Goal: Information Seeking & Learning: Learn about a topic

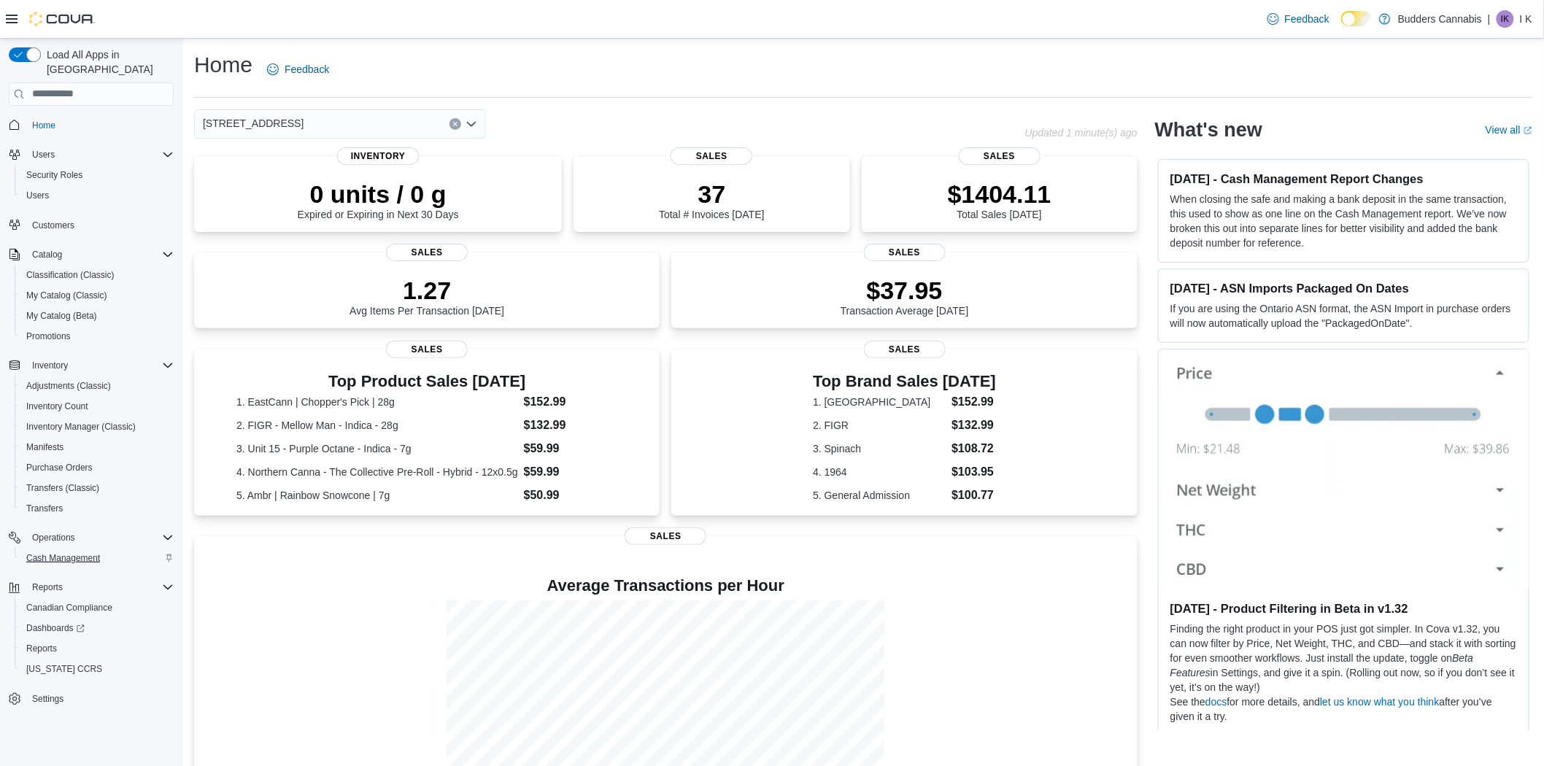
scroll to position [79, 0]
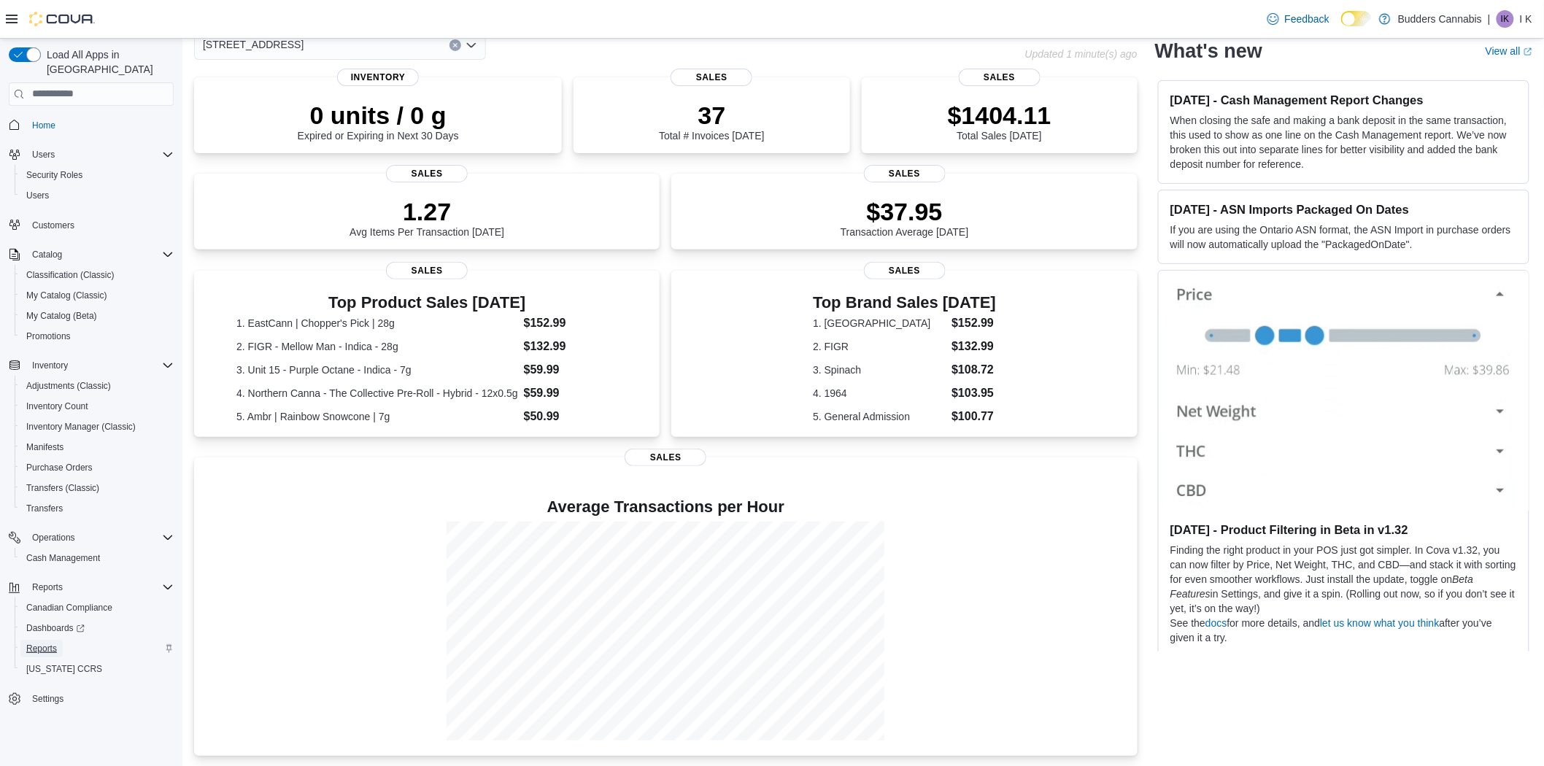
click at [48, 643] on span "Reports" at bounding box center [41, 649] width 31 height 12
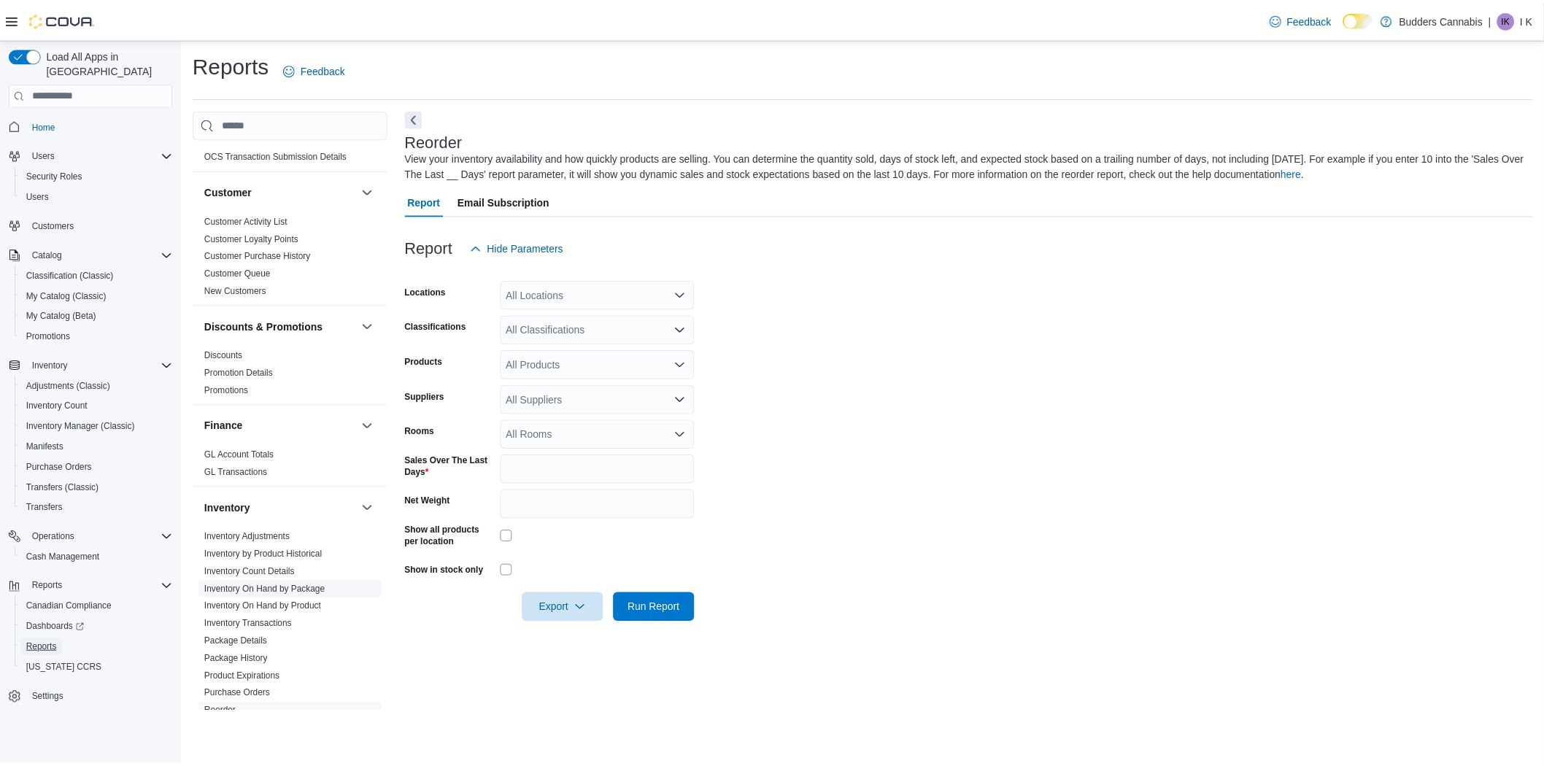
scroll to position [324, 0]
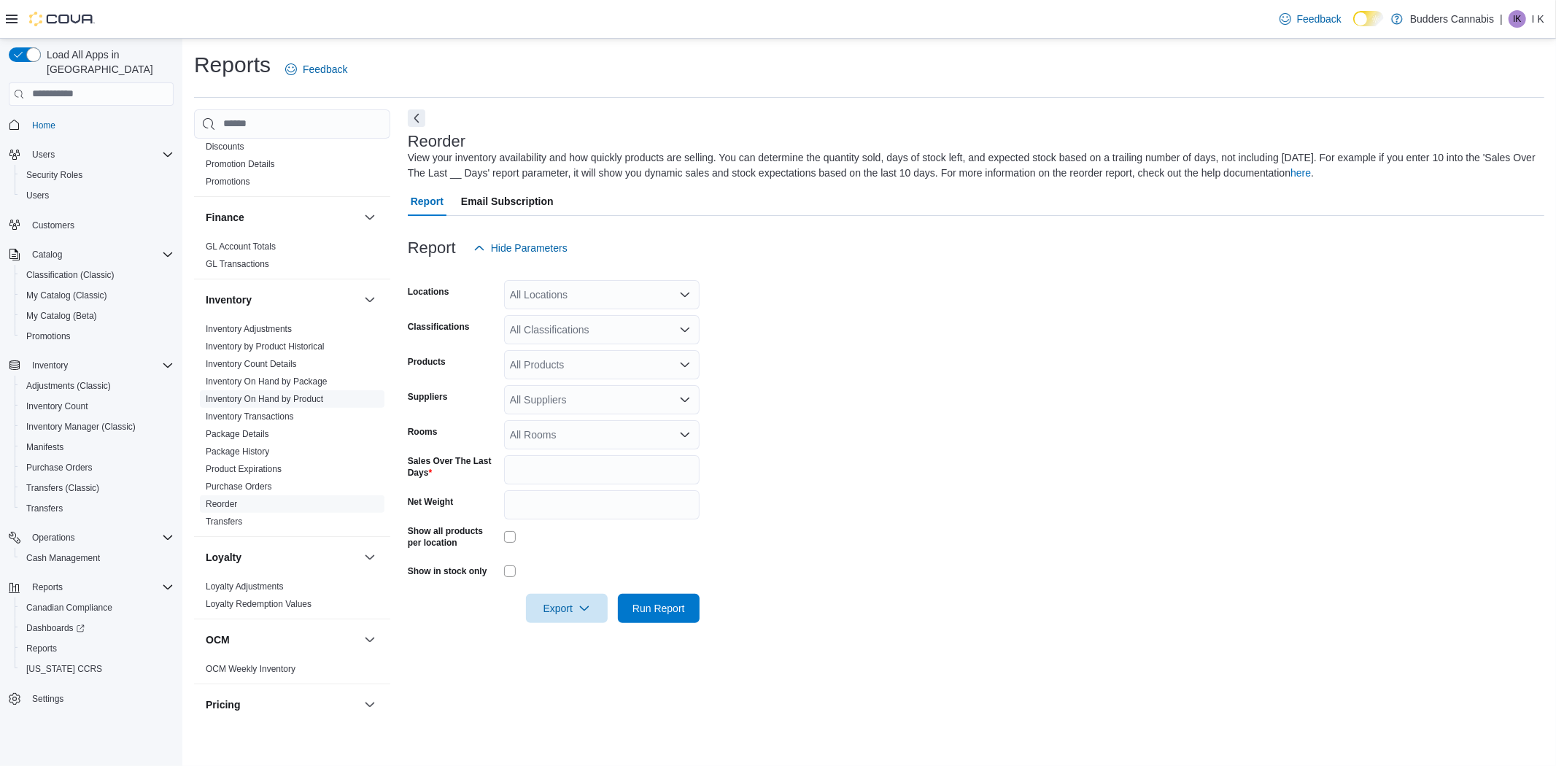
drag, startPoint x: 307, startPoint y: 399, endPoint x: 339, endPoint y: 390, distance: 32.6
click at [307, 399] on link "Inventory On Hand by Product" at bounding box center [264, 399] width 117 height 10
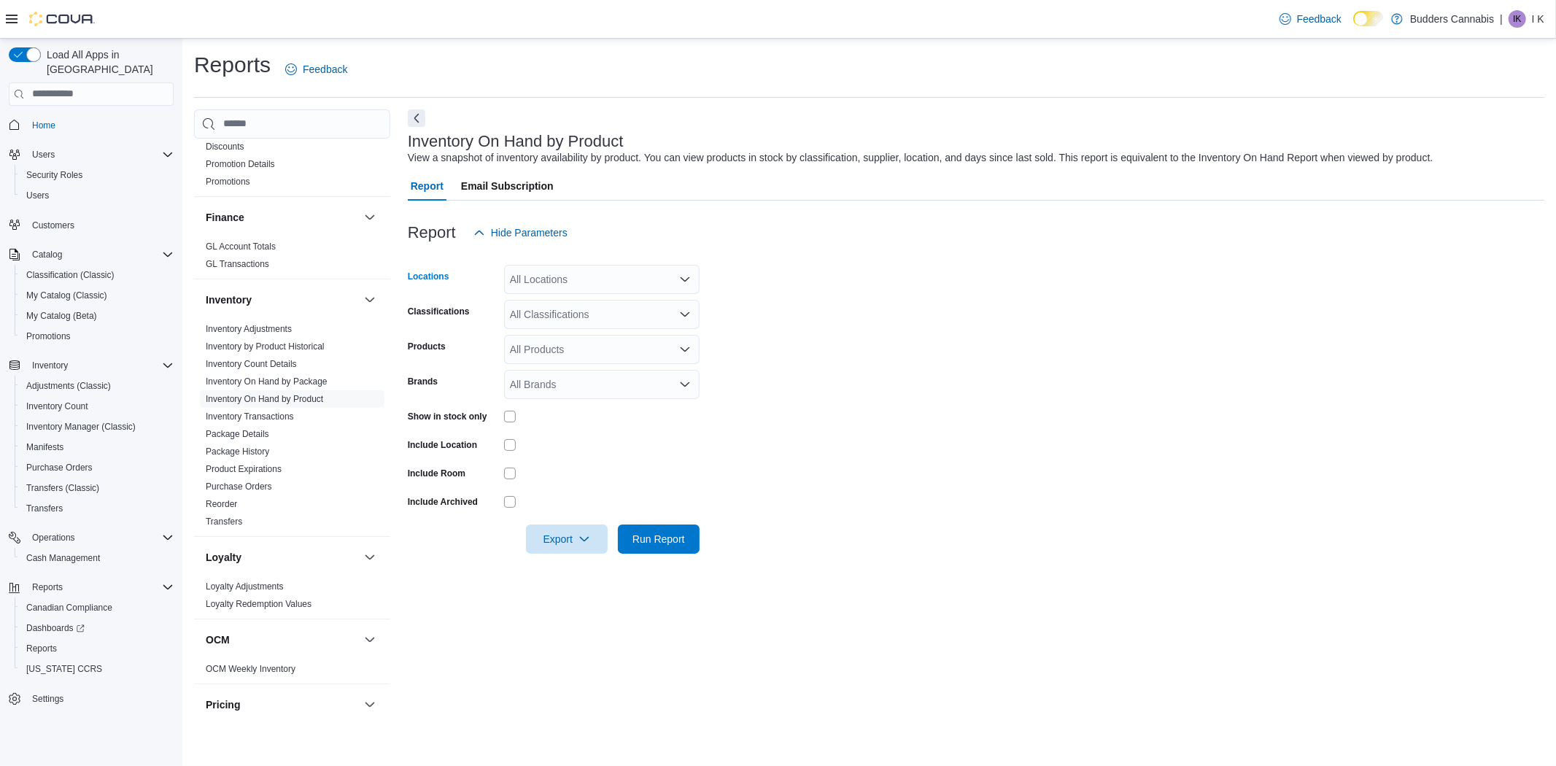
click at [572, 281] on div "All Locations" at bounding box center [602, 279] width 196 height 29
click at [581, 344] on span "[STREET_ADDRESS]" at bounding box center [586, 346] width 101 height 15
click at [924, 333] on form "Locations [STREET_ADDRESS] D Classifications All Classifications Products All P…" at bounding box center [976, 400] width 1137 height 306
click at [625, 309] on div "All Classifications" at bounding box center [602, 314] width 196 height 29
click at [587, 442] on div "Flower" at bounding box center [602, 444] width 178 height 15
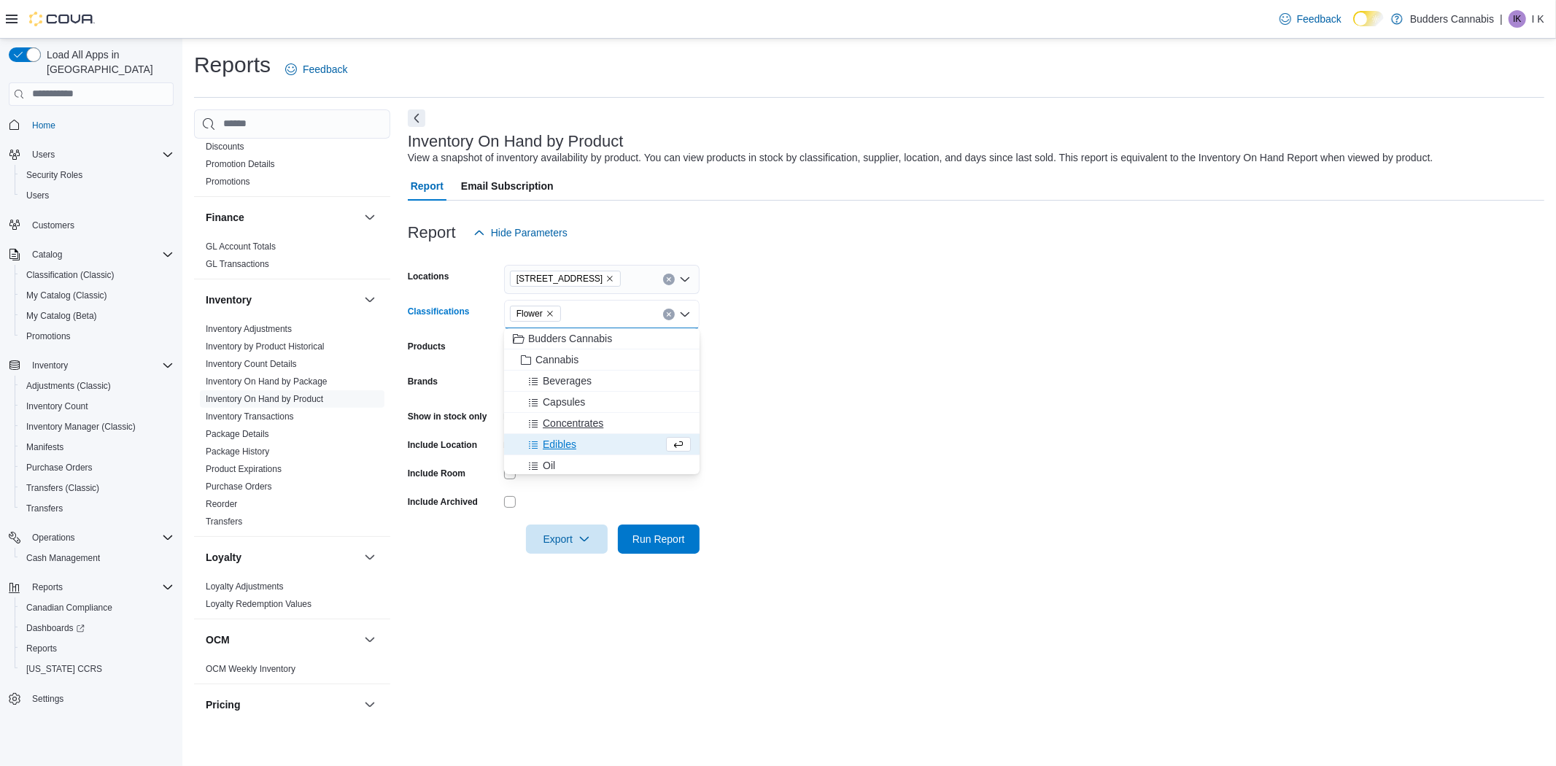
click at [598, 420] on span "Concentrates" at bounding box center [573, 423] width 61 height 15
click at [594, 398] on div "Capsules" at bounding box center [602, 402] width 178 height 15
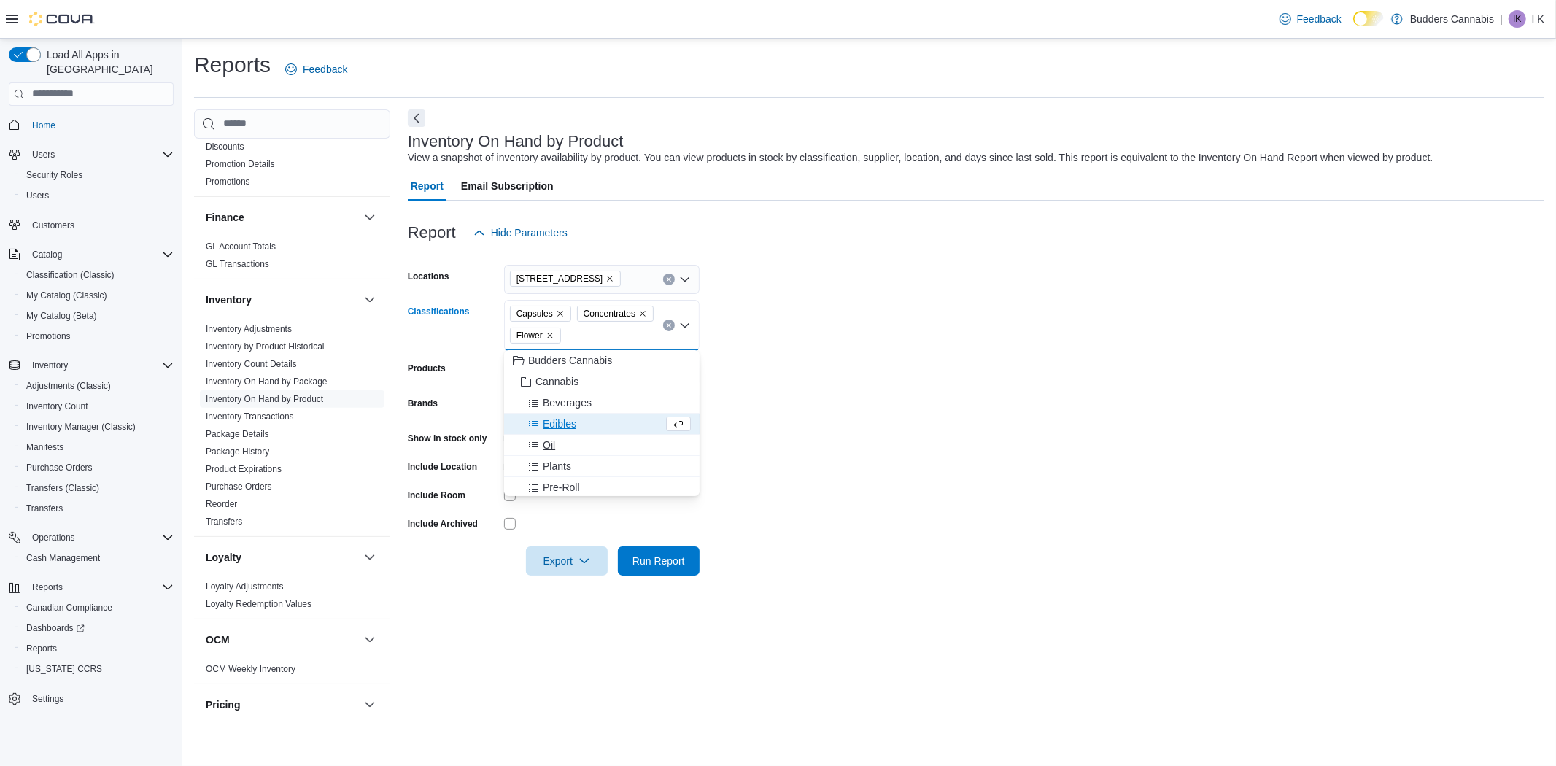
click at [582, 445] on div "Oil" at bounding box center [602, 445] width 178 height 15
click at [966, 409] on form "Locations [STREET_ADDRESS] D Classifications Capsules Concentrates Flower Oil P…" at bounding box center [976, 411] width 1137 height 328
click at [562, 312] on icon "Remove Capsules from selection in this group" at bounding box center [560, 313] width 9 height 9
click at [876, 312] on form "Locations [STREET_ADDRESS] D Classifications Concentrates Flower Oil Combo box.…" at bounding box center [976, 411] width 1137 height 328
click at [951, 360] on form "Locations [STREET_ADDRESS] D Classifications Concentrates Flower Oil Products A…" at bounding box center [976, 411] width 1137 height 328
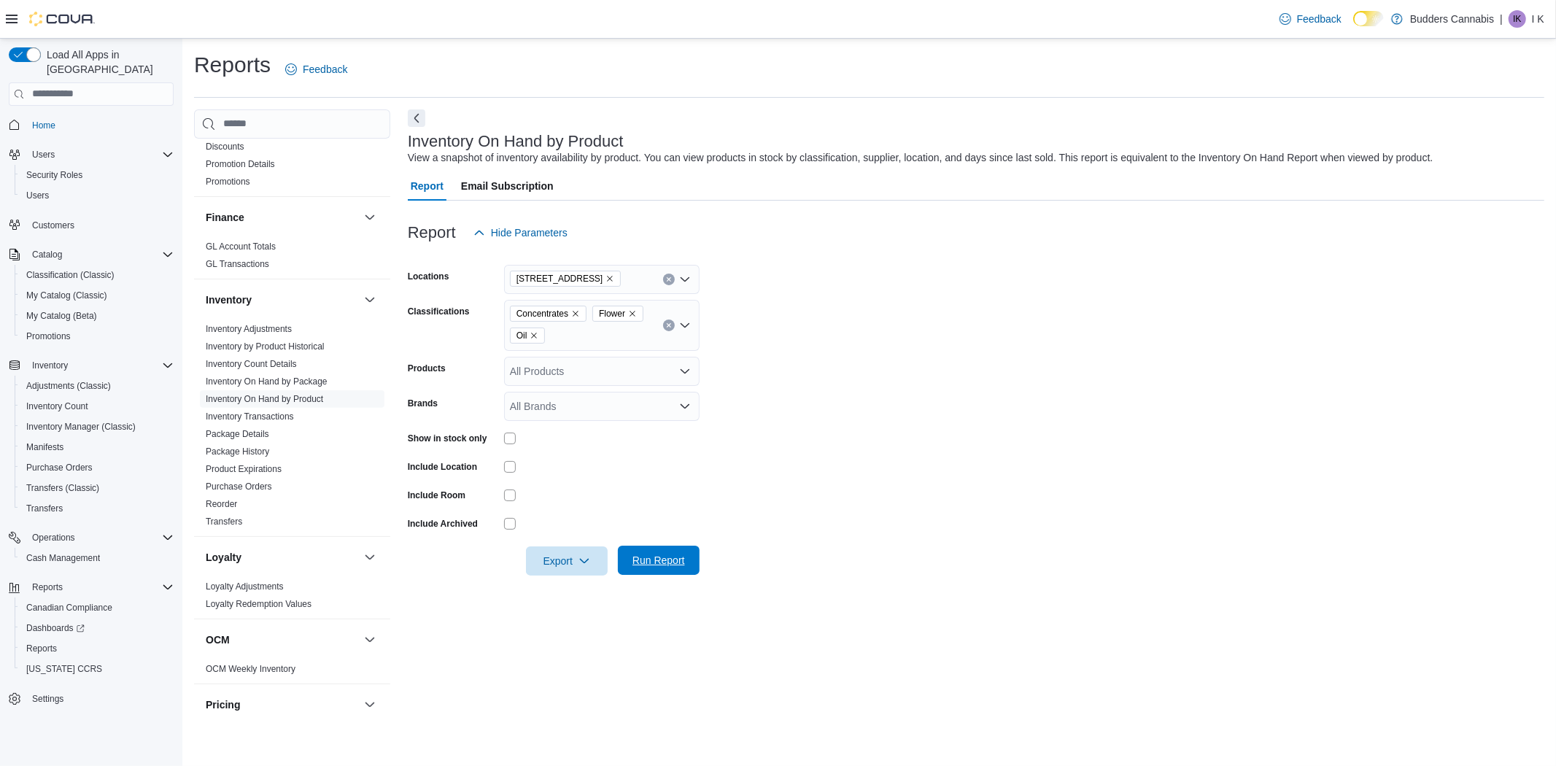
click at [679, 556] on span "Run Report" at bounding box center [659, 560] width 53 height 15
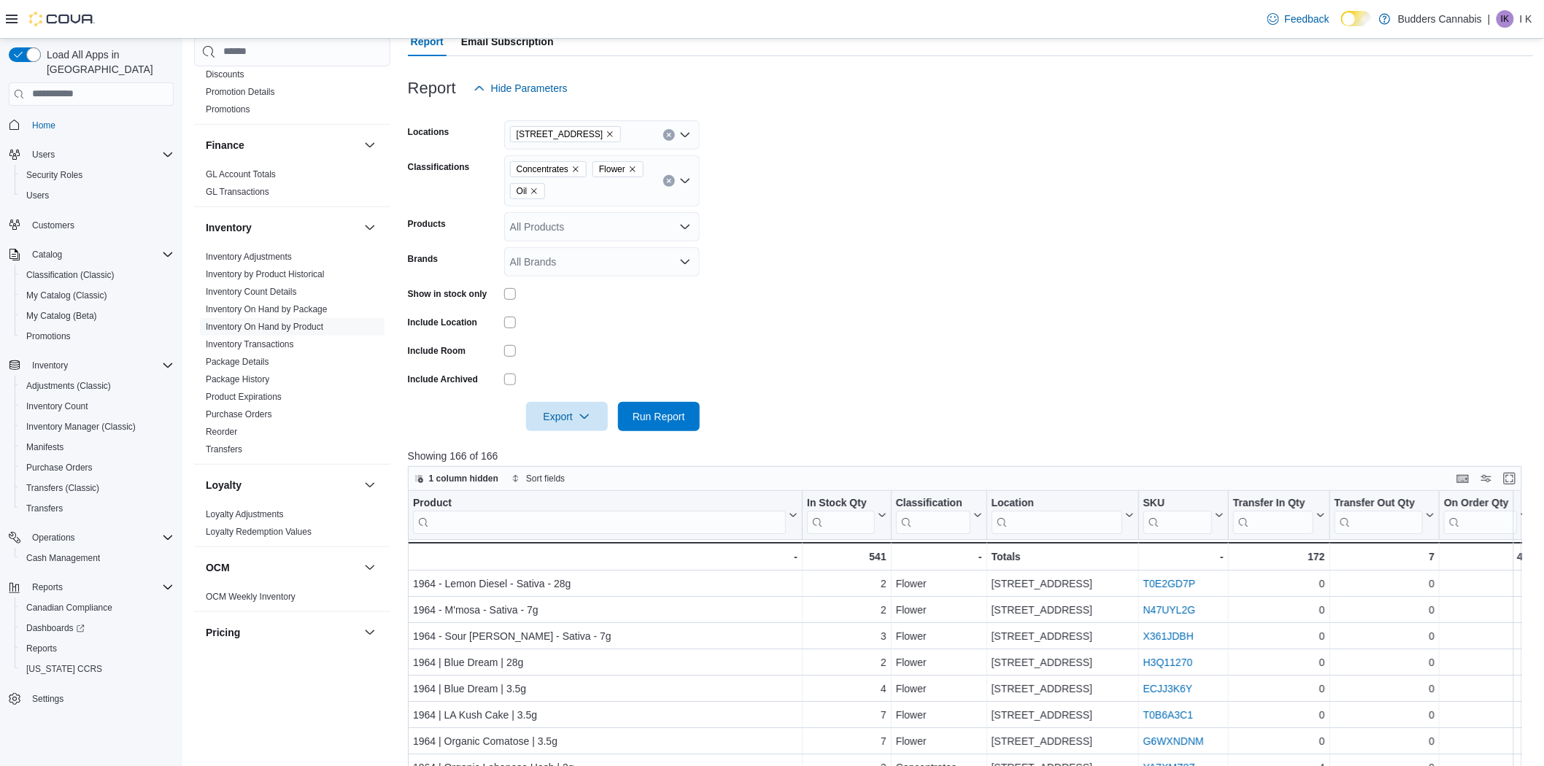
scroll to position [144, 0]
click at [565, 409] on span "Export" at bounding box center [567, 416] width 64 height 29
click at [579, 450] on span "Export to Excel" at bounding box center [569, 446] width 66 height 12
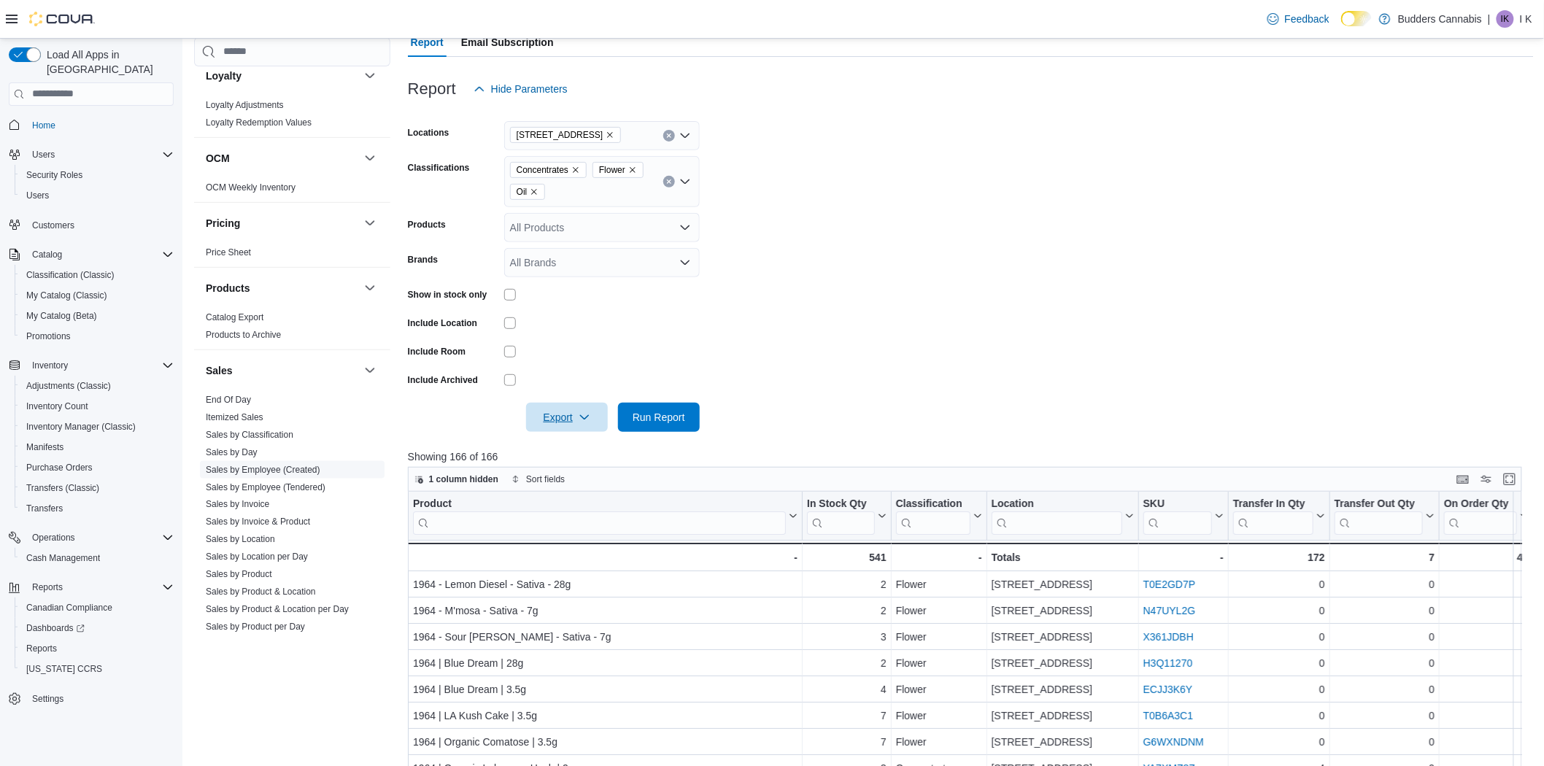
scroll to position [833, 0]
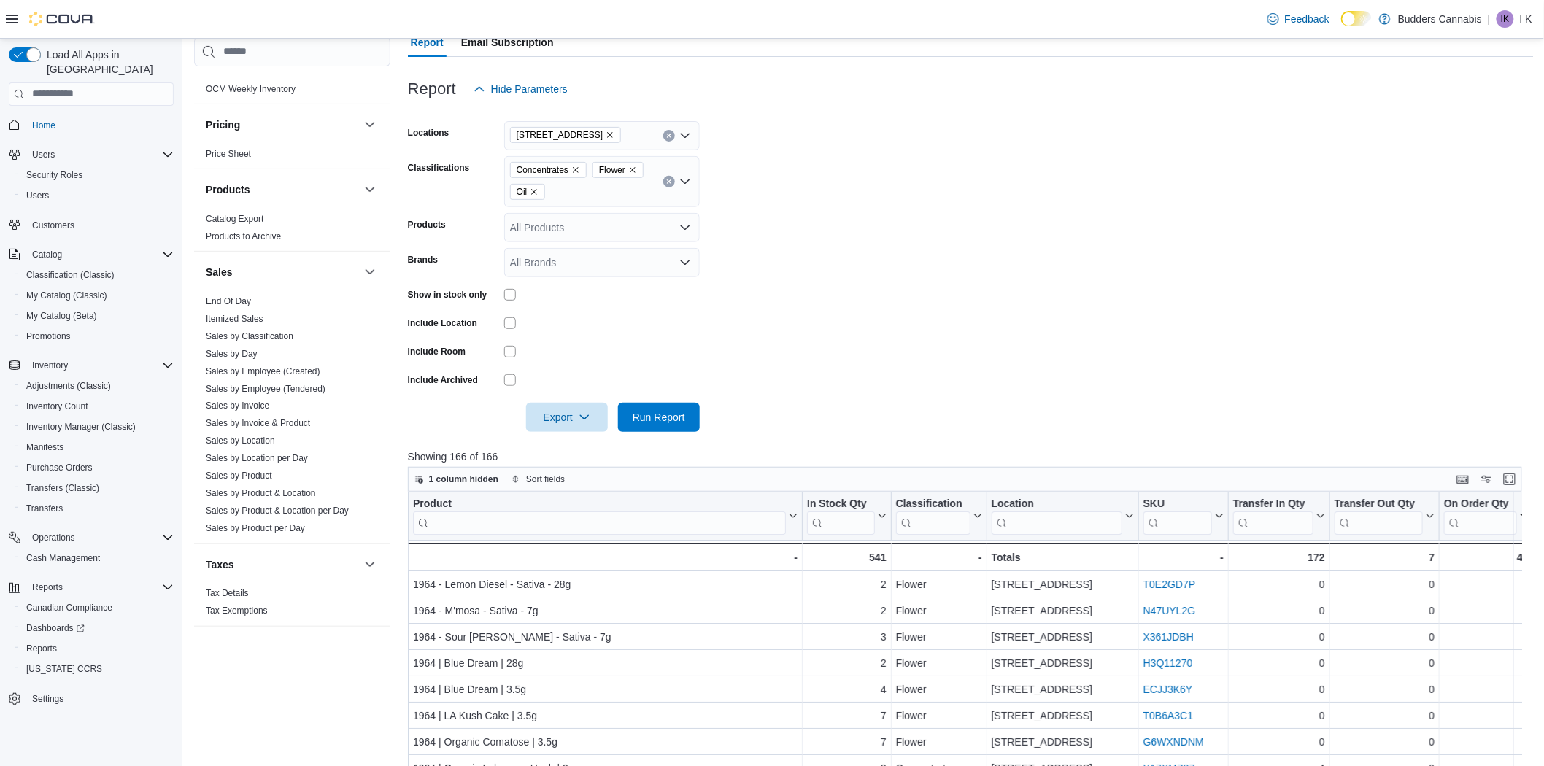
drag, startPoint x: 261, startPoint y: 441, endPoint x: 428, endPoint y: 393, distance: 173.9
click at [261, 441] on link "Sales by Location" at bounding box center [240, 441] width 69 height 10
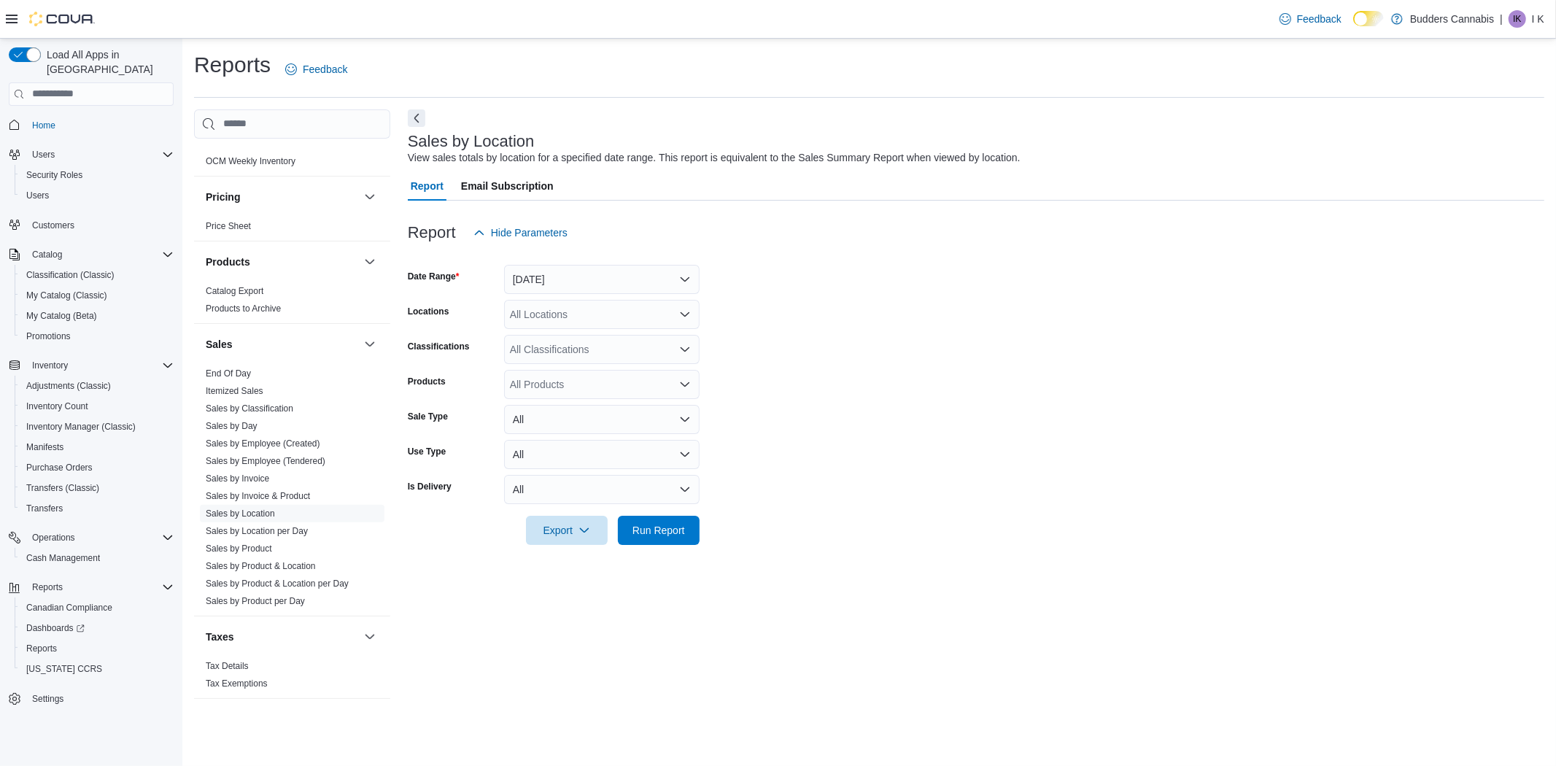
click at [13, 20] on icon at bounding box center [12, 19] width 12 height 12
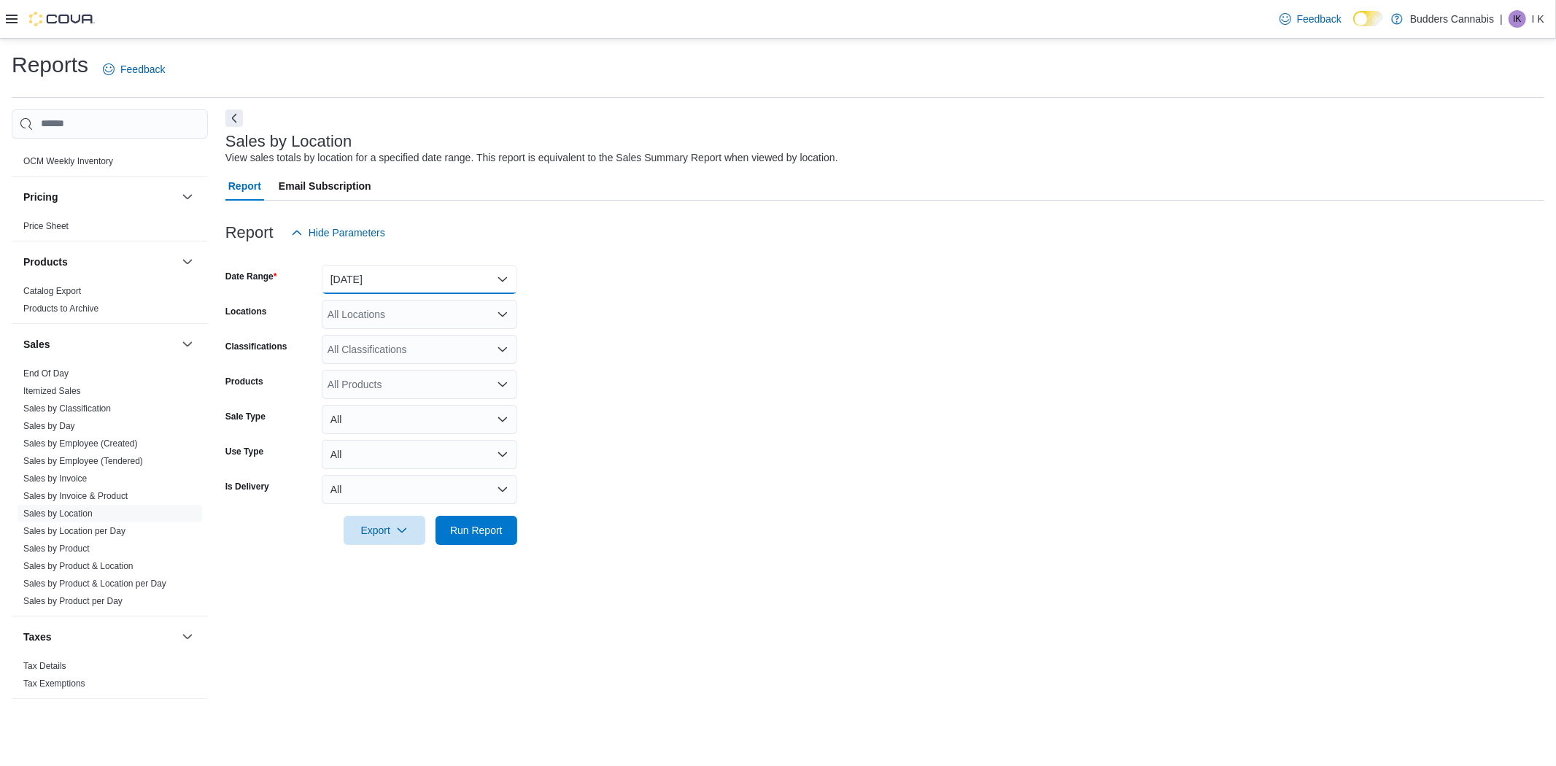
click at [440, 280] on button "[DATE]" at bounding box center [420, 279] width 196 height 29
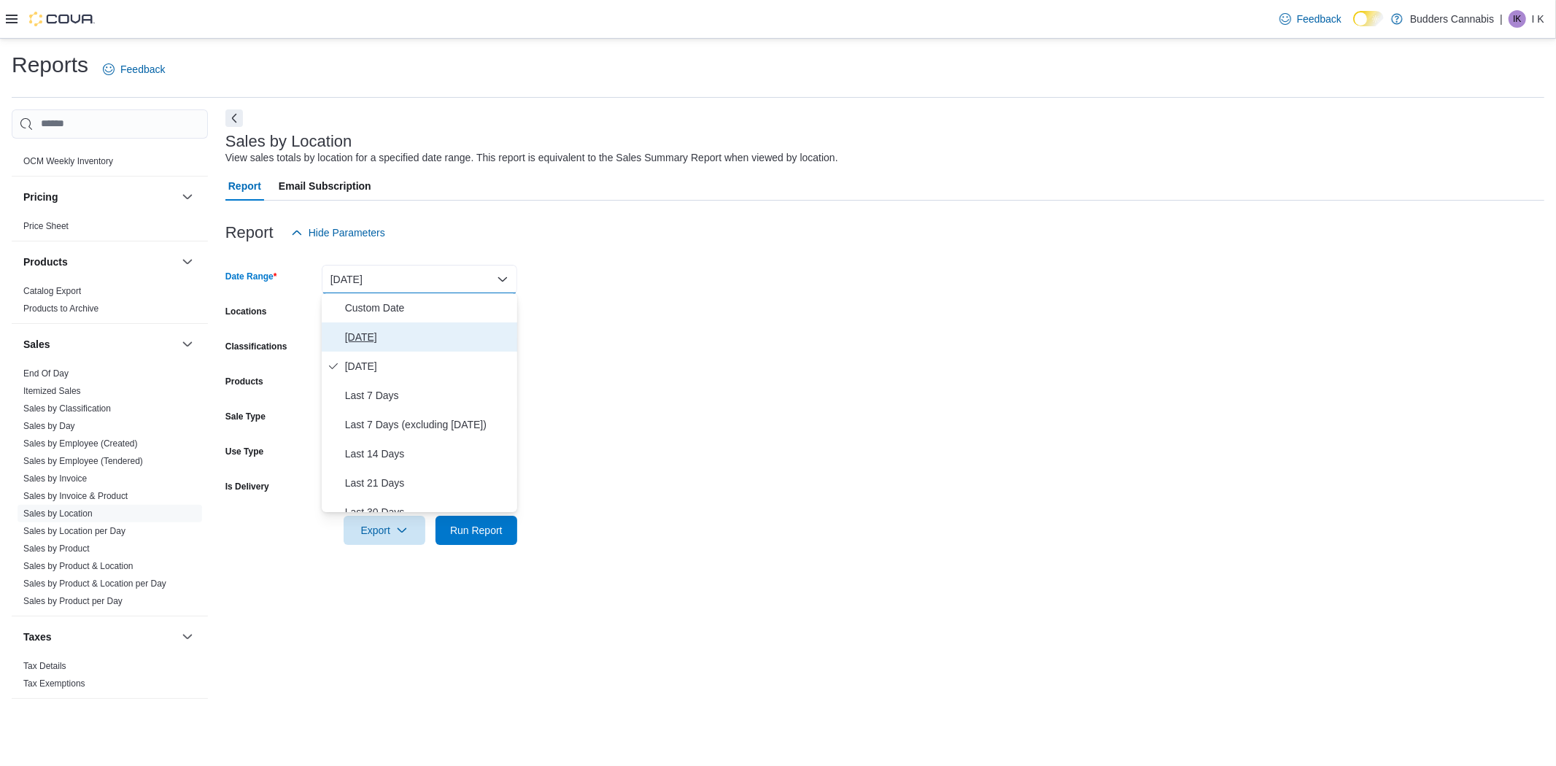
click at [403, 331] on span "[DATE]" at bounding box center [428, 337] width 166 height 18
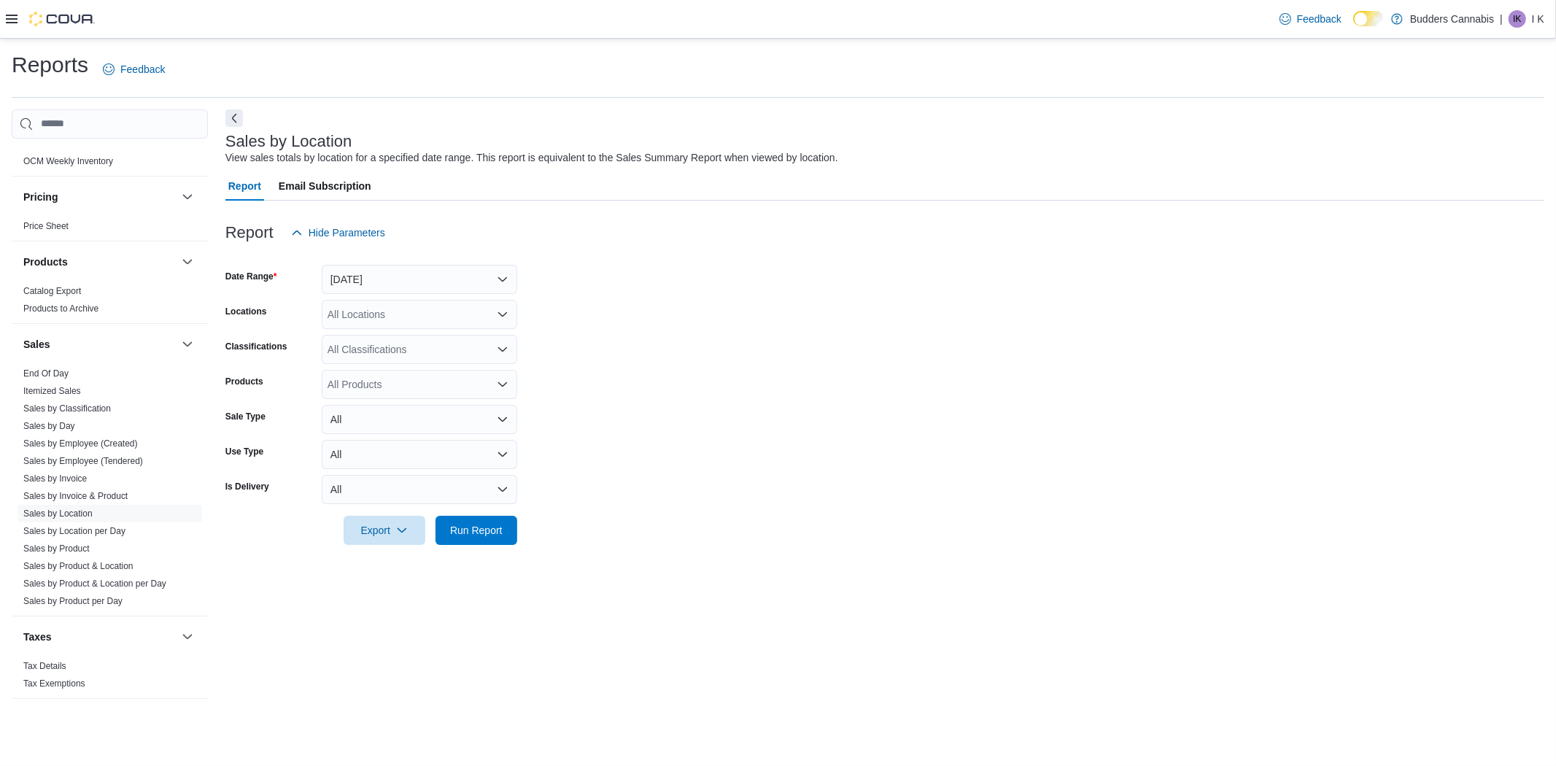
drag, startPoint x: 784, startPoint y: 362, endPoint x: 773, endPoint y: 363, distance: 11.0
click at [784, 363] on form "Date Range [DATE] Locations All Locations Classifications All Classifications P…" at bounding box center [884, 396] width 1319 height 298
click at [477, 513] on div at bounding box center [884, 510] width 1319 height 12
click at [482, 526] on span "Run Report" at bounding box center [476, 529] width 53 height 15
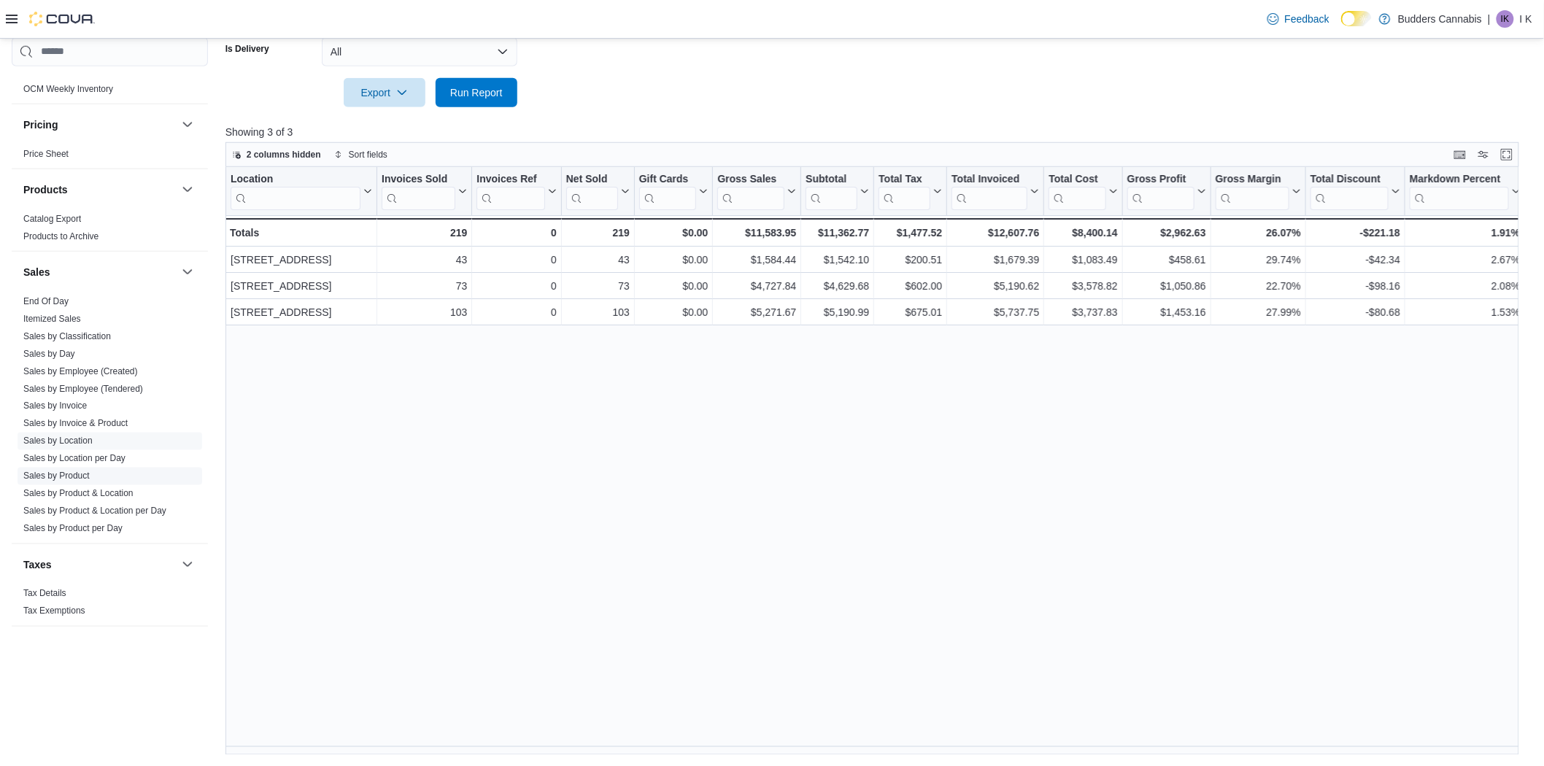
click at [79, 474] on link "Sales by Product" at bounding box center [56, 476] width 66 height 10
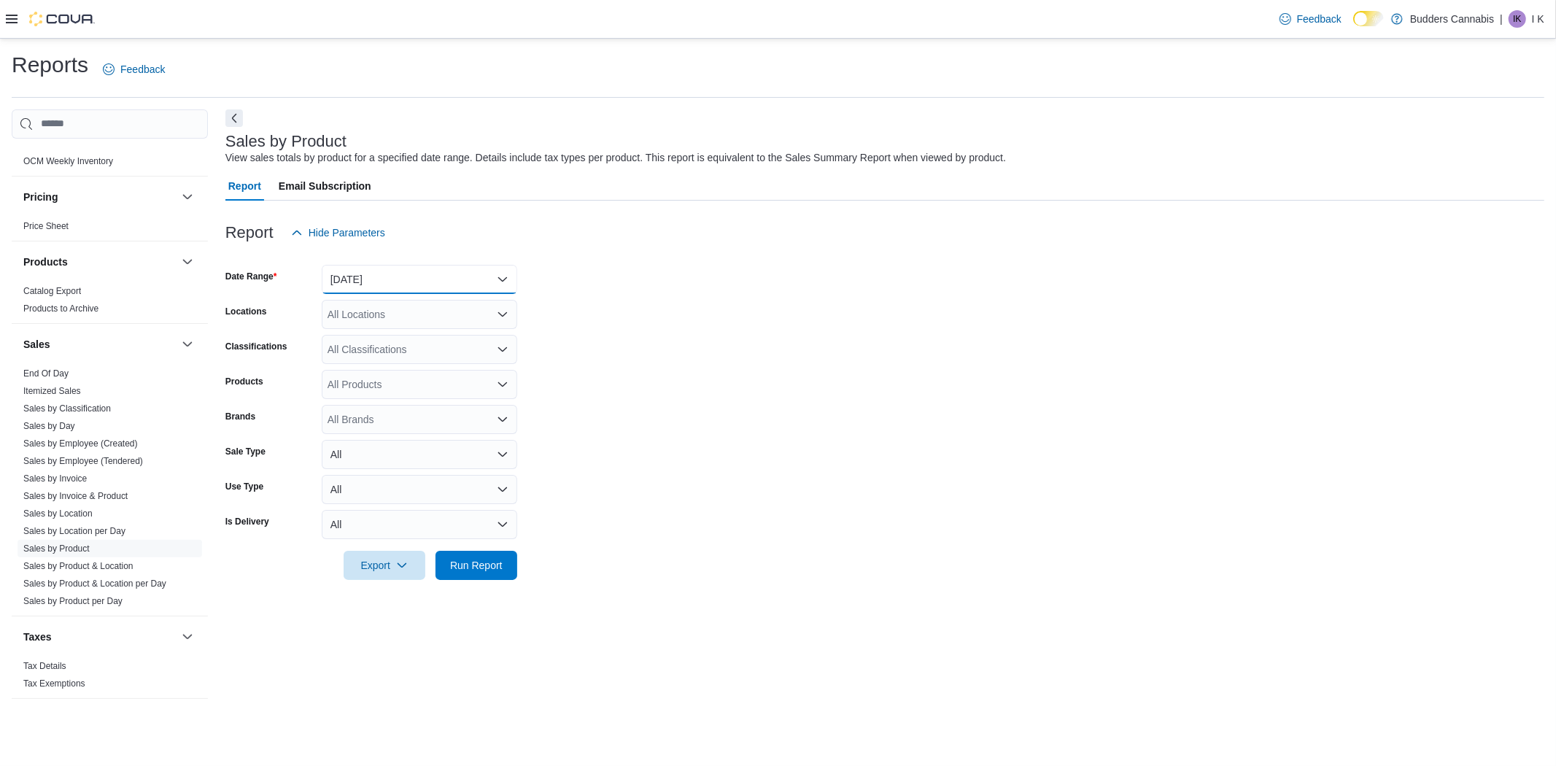
click at [366, 274] on button "[DATE]" at bounding box center [420, 279] width 196 height 29
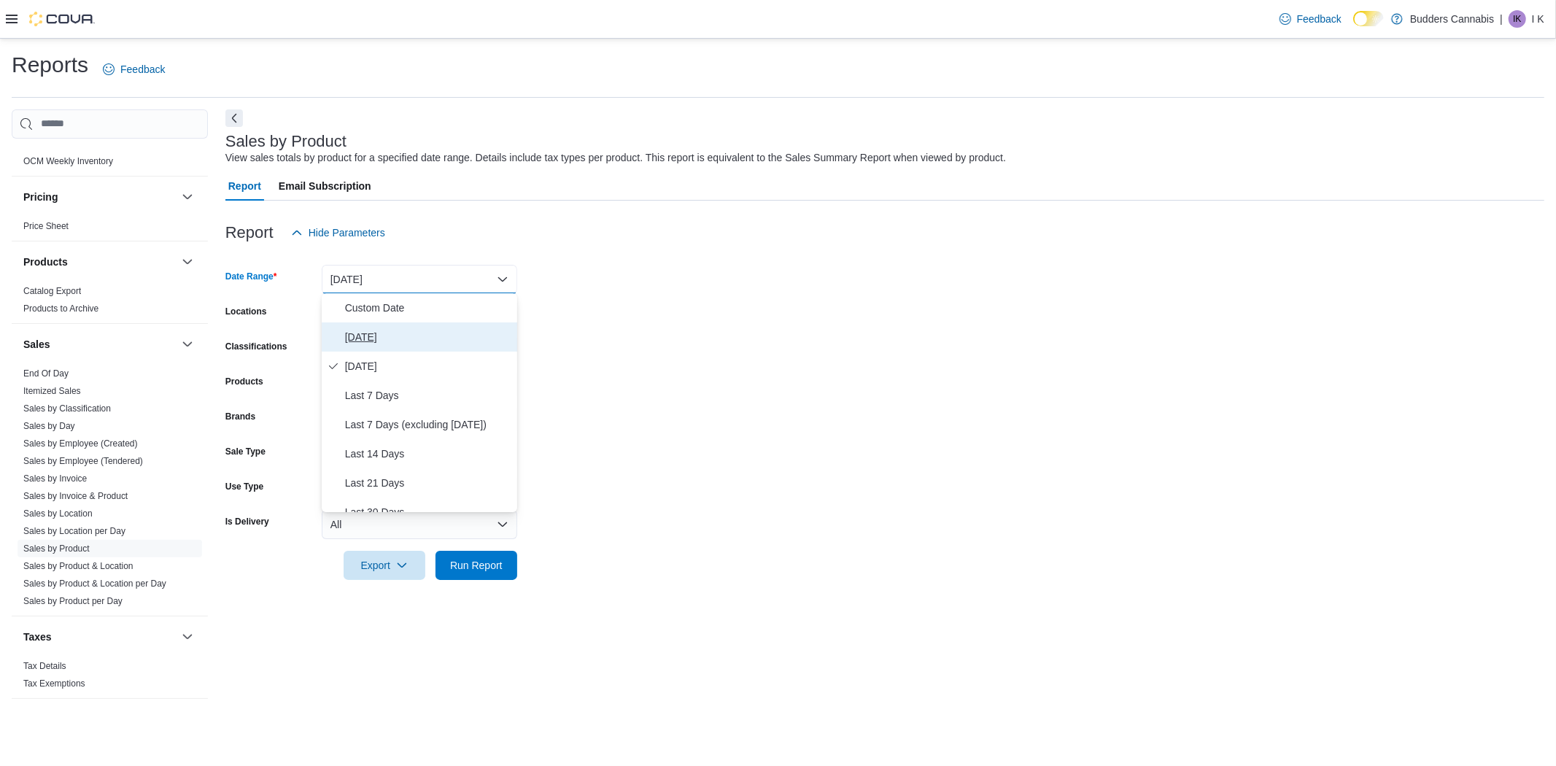
click at [370, 333] on span "[DATE]" at bounding box center [428, 337] width 166 height 18
click at [406, 316] on div "All Locations" at bounding box center [420, 314] width 196 height 29
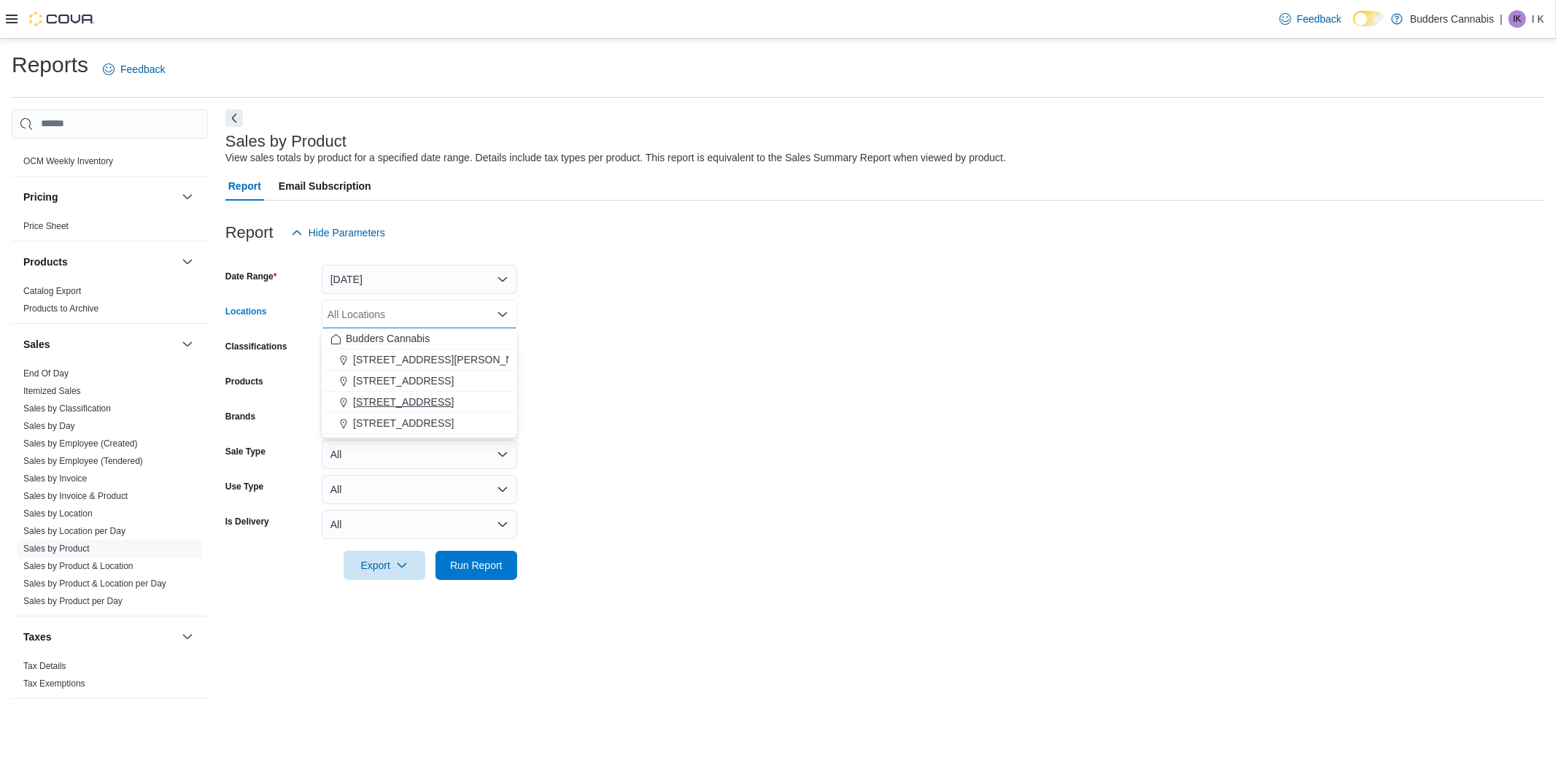
click at [412, 402] on span "[STREET_ADDRESS]" at bounding box center [403, 402] width 101 height 15
click at [714, 351] on form "Date Range [DATE] Locations [STREET_ADDRESS] Selected. [STREET_ADDRESS]. Press …" at bounding box center [884, 413] width 1319 height 333
click at [498, 564] on span "Run Report" at bounding box center [476, 564] width 53 height 15
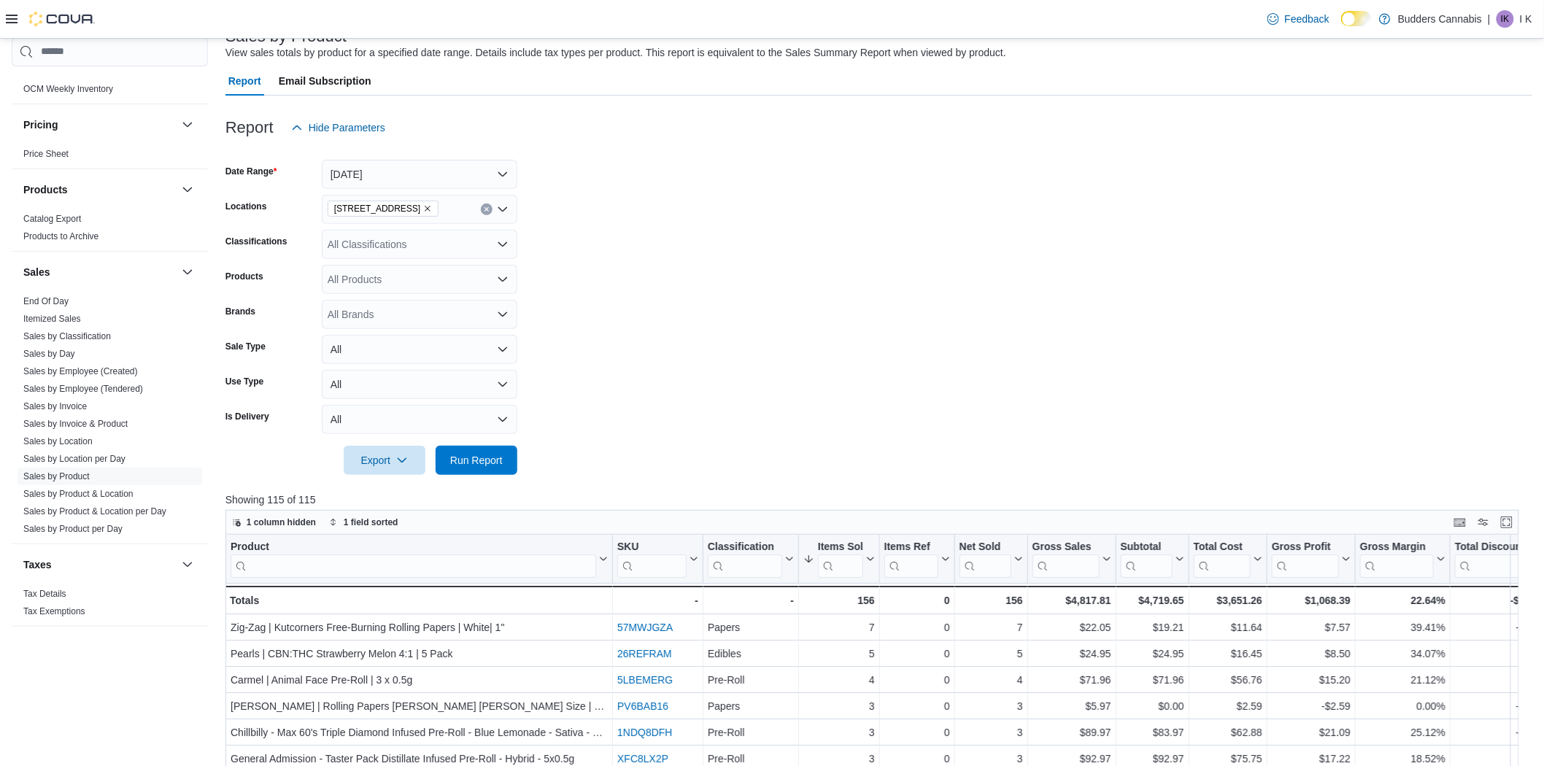
scroll to position [324, 0]
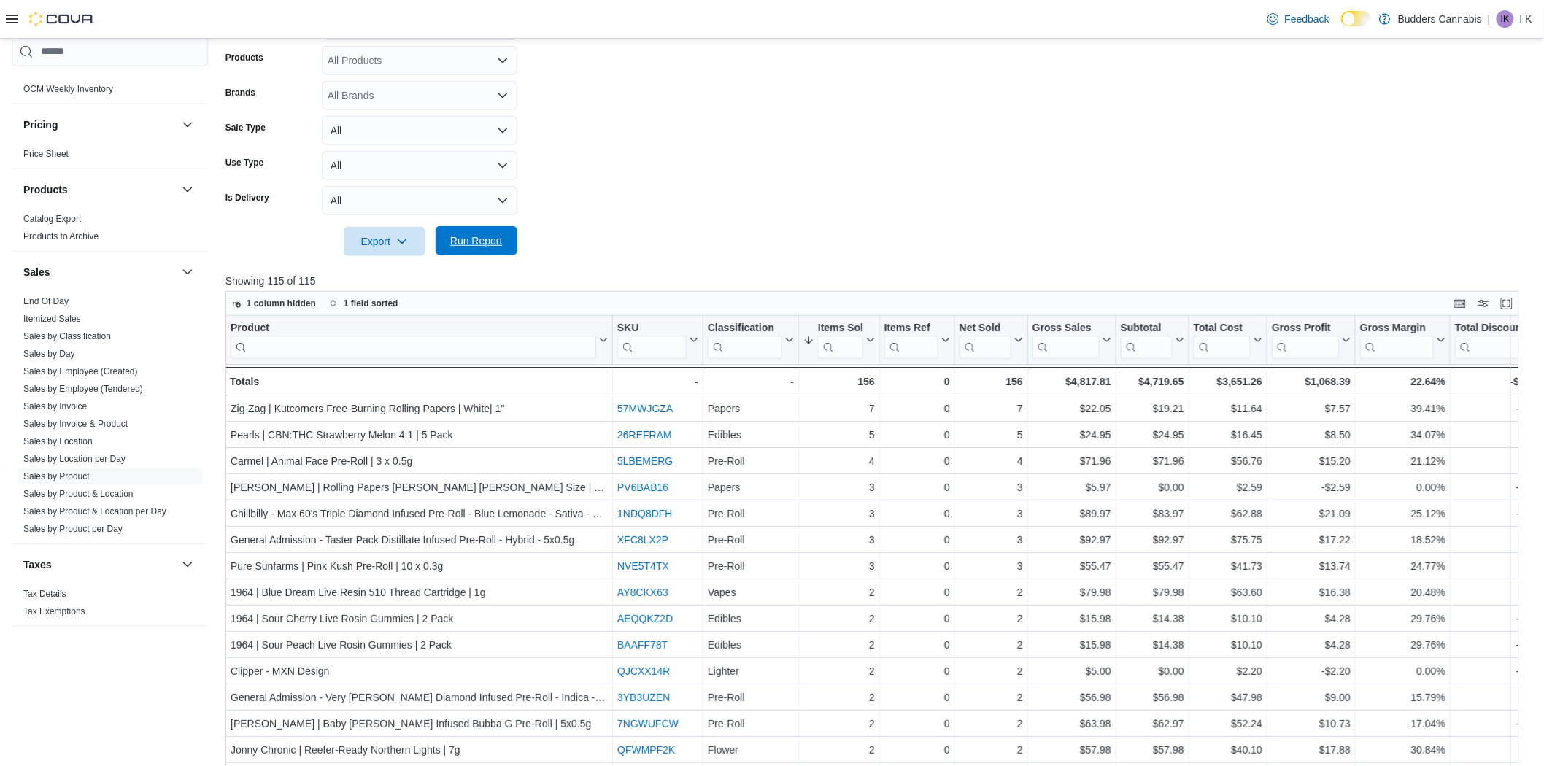
click at [497, 241] on span "Run Report" at bounding box center [476, 240] width 53 height 15
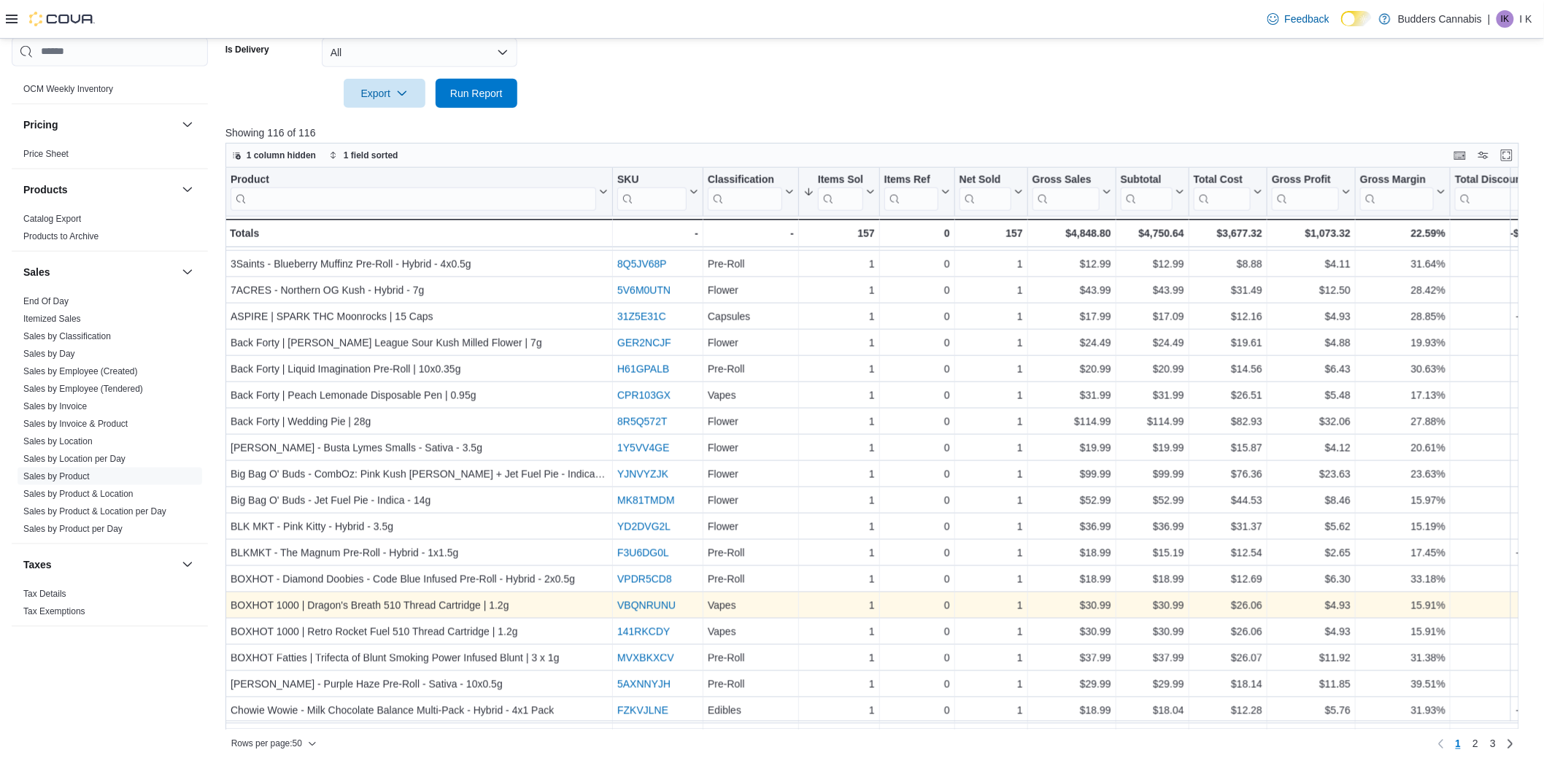
scroll to position [839, 0]
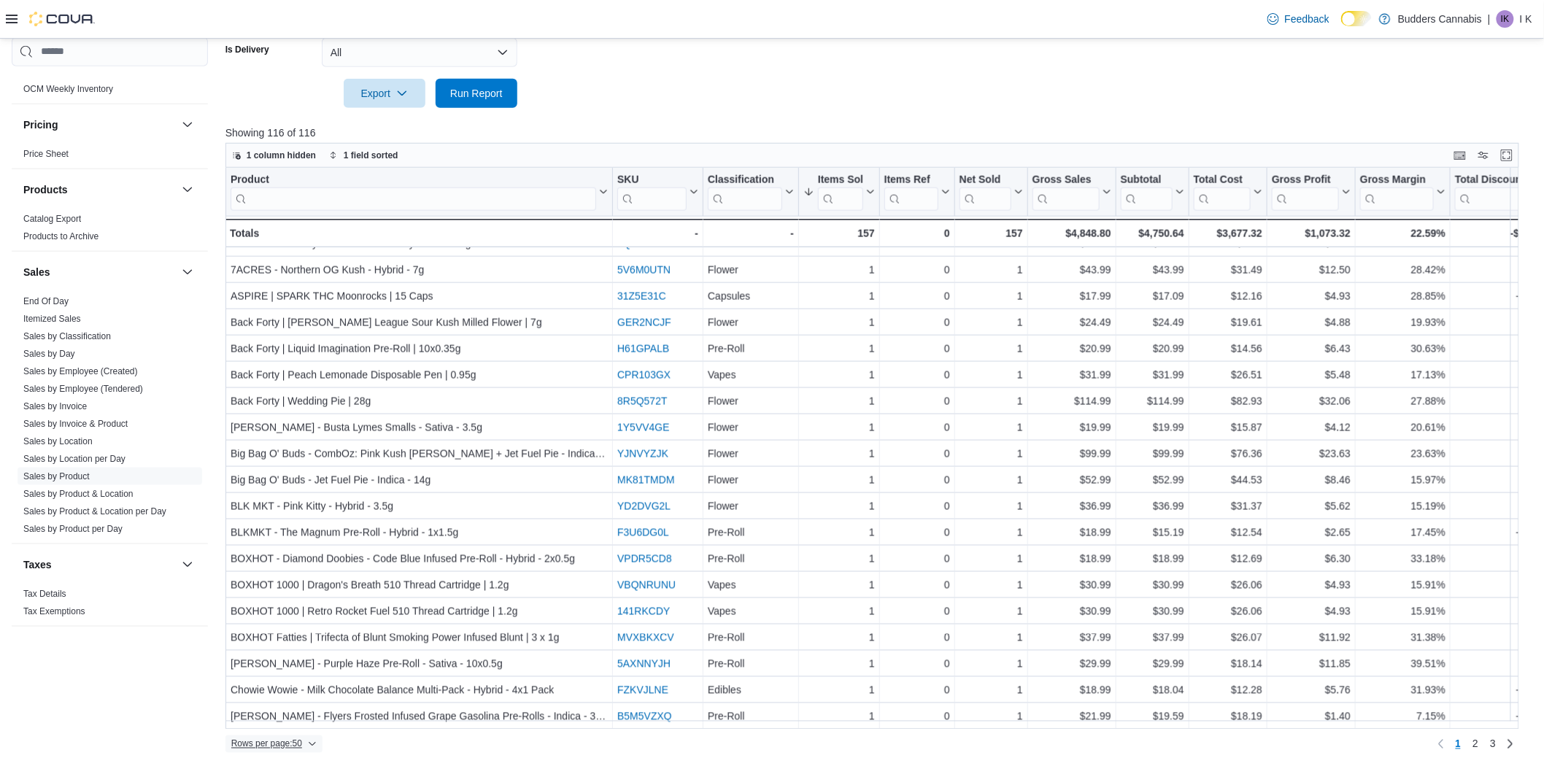
click at [301, 736] on span "Rows per page : 50" at bounding box center [273, 745] width 85 height 18
click at [309, 696] on button "50 rows" at bounding box center [284, 685] width 82 height 29
click at [306, 742] on span "Rows per page : 50" at bounding box center [273, 745] width 85 height 18
click at [300, 710] on span "100 rows" at bounding box center [292, 715] width 47 height 12
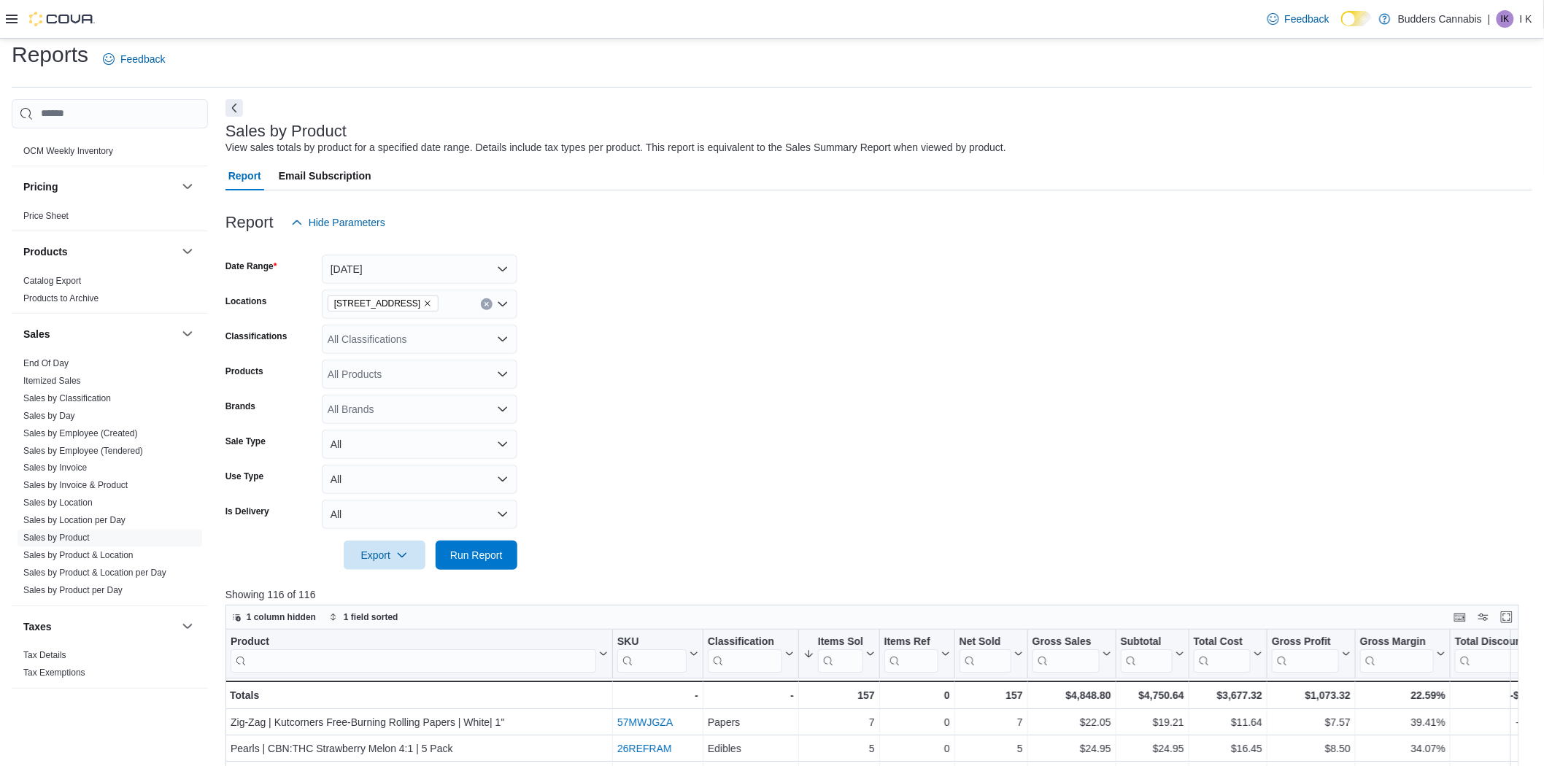
scroll to position [0, 0]
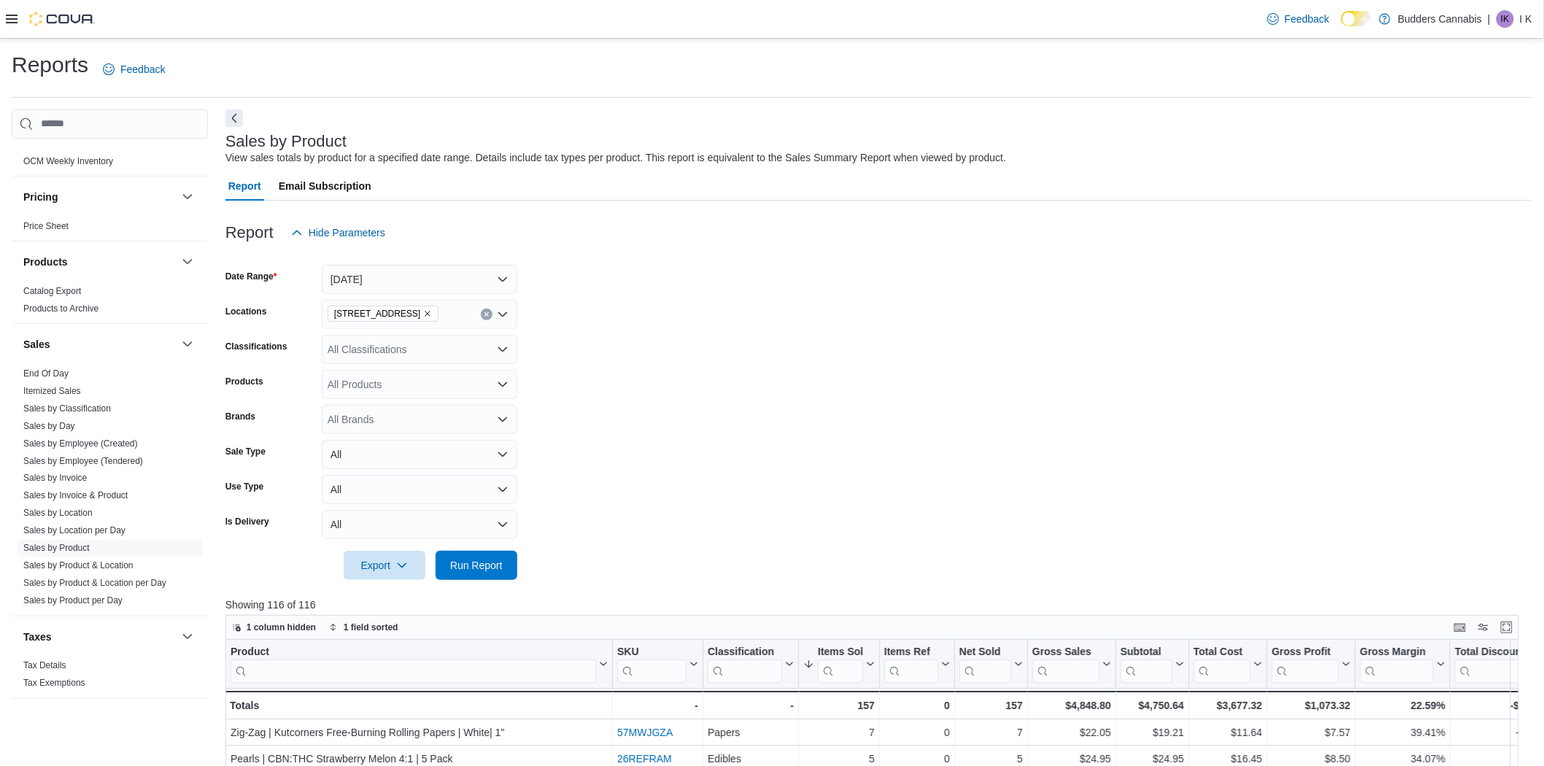
click at [489, 314] on icon "Clear input" at bounding box center [487, 315] width 6 height 6
click at [428, 387] on span "[STREET_ADDRESS]" at bounding box center [403, 381] width 101 height 15
click at [575, 339] on form "Date Range [DATE] Locations [STREET_ADDRESS] D Classifications All Classificati…" at bounding box center [878, 413] width 1307 height 333
click at [462, 566] on span "Run Report" at bounding box center [476, 564] width 53 height 15
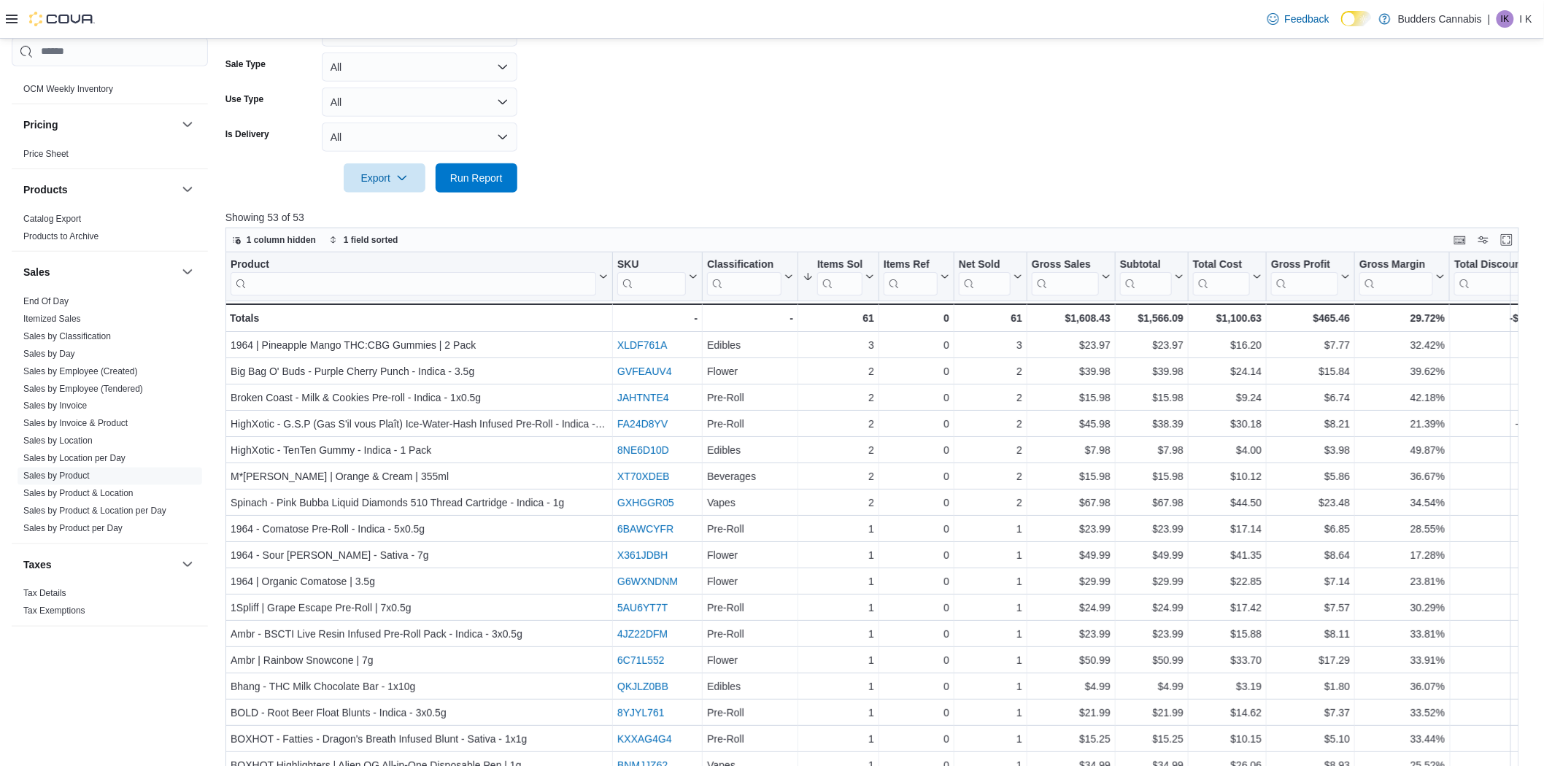
scroll to position [405, 0]
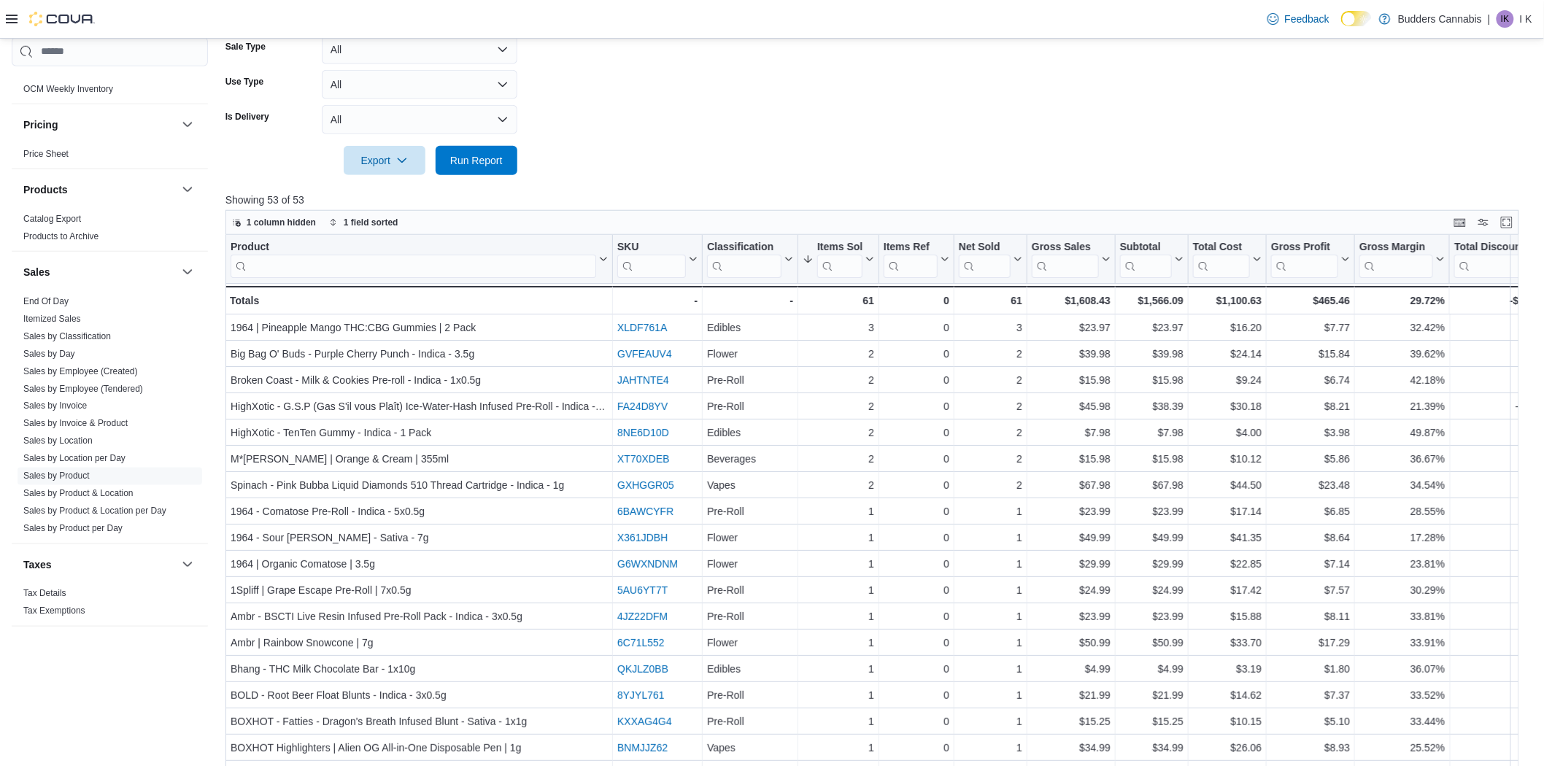
drag, startPoint x: 1121, startPoint y: 157, endPoint x: 960, endPoint y: 115, distance: 165.8
click at [960, 115] on form "Date Range [DATE] Locations [STREET_ADDRESS] D Classifications All Classificati…" at bounding box center [878, 8] width 1307 height 333
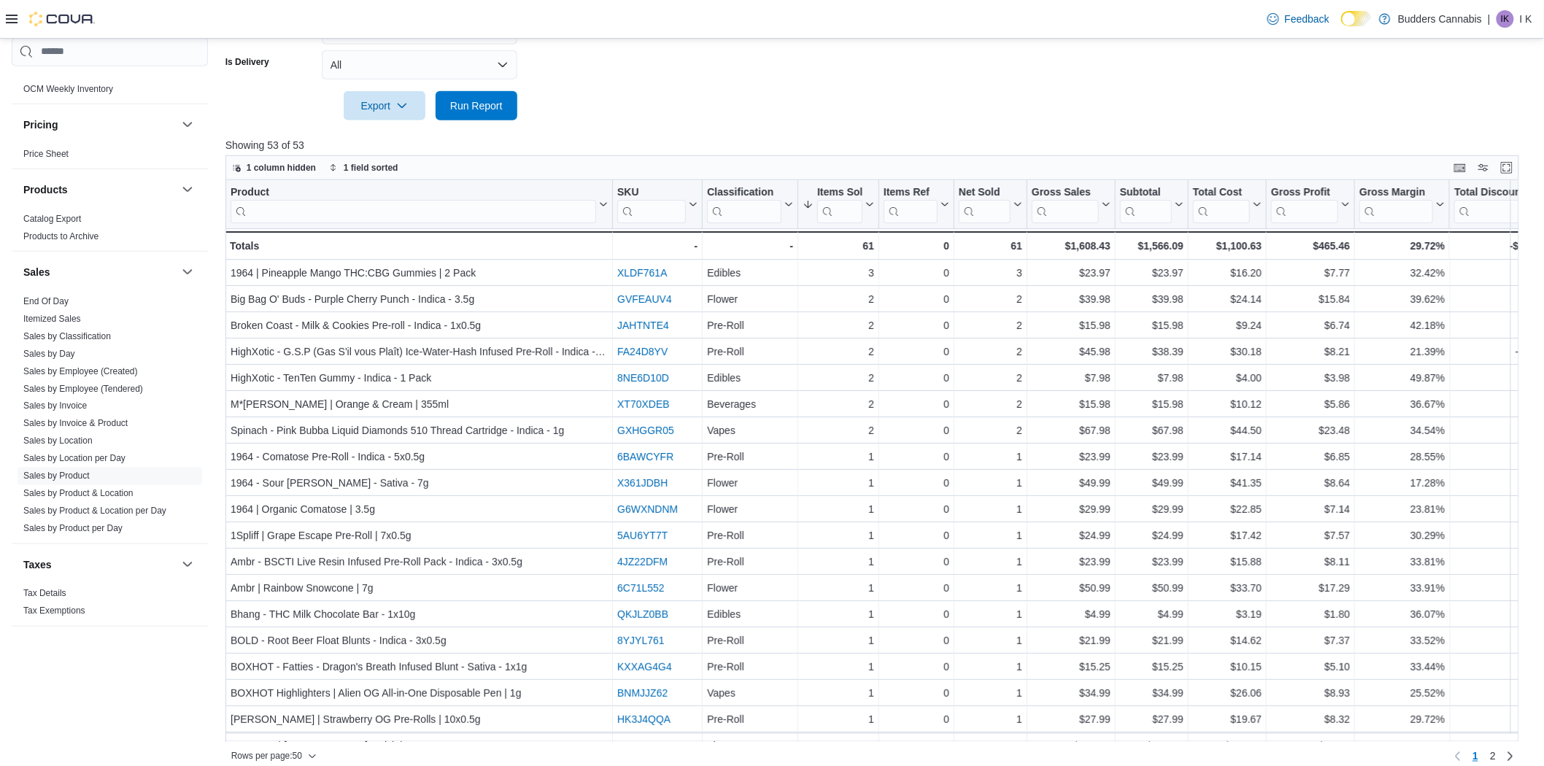
scroll to position [0, 0]
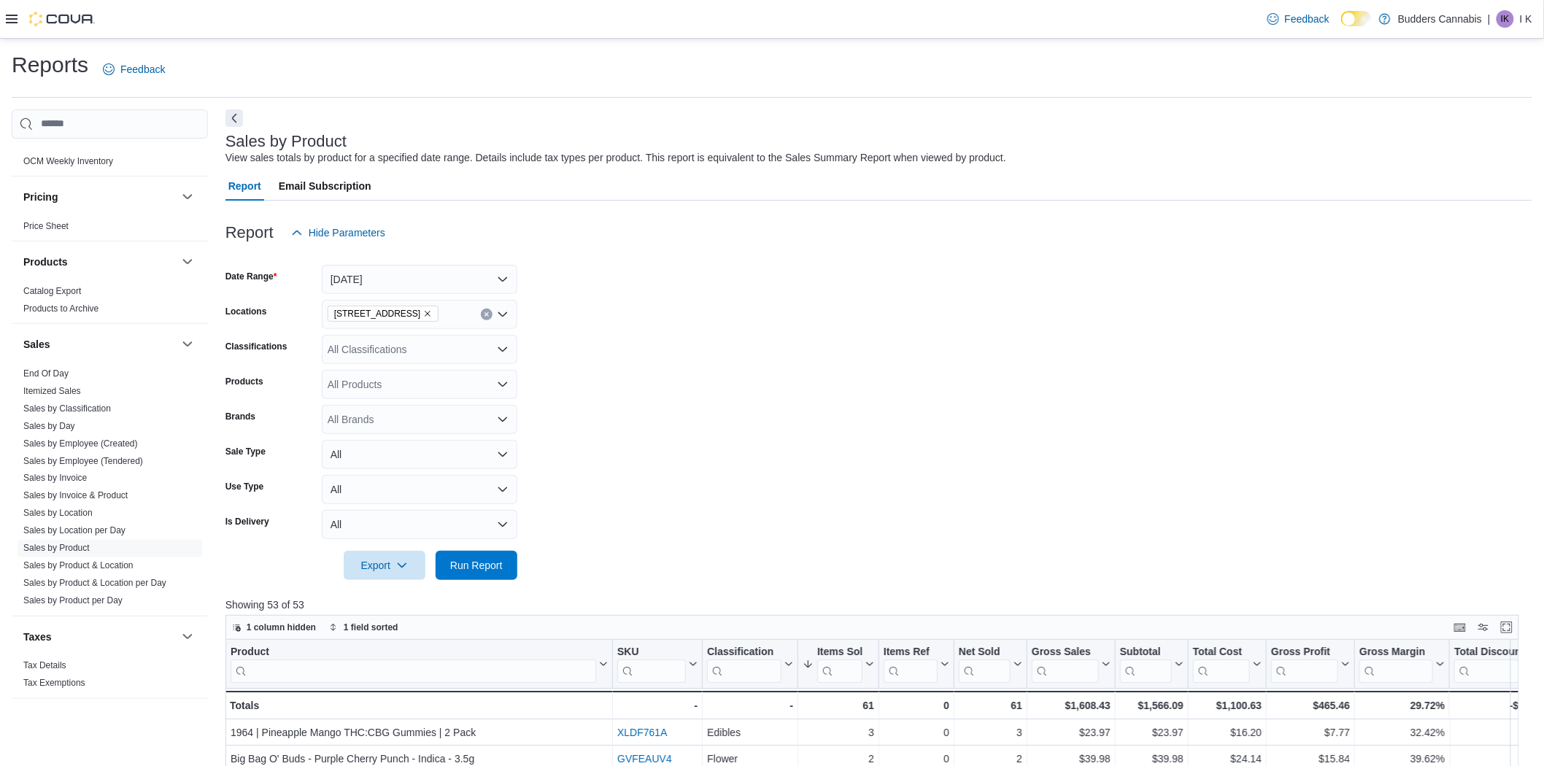
click at [489, 315] on icon "Clear input" at bounding box center [487, 315] width 6 height 6
click at [439, 420] on span "[STREET_ADDRESS]" at bounding box center [403, 423] width 101 height 15
click at [695, 418] on form "Date Range [DATE] Locations All Locations Combo box. Selected. Combo box input.…" at bounding box center [878, 413] width 1307 height 333
click at [487, 563] on span "Run Report" at bounding box center [476, 564] width 53 height 15
click at [822, 358] on form "Date Range [DATE] Locations [STREET_ADDRESS] Classifications All Classification…" at bounding box center [878, 413] width 1307 height 333
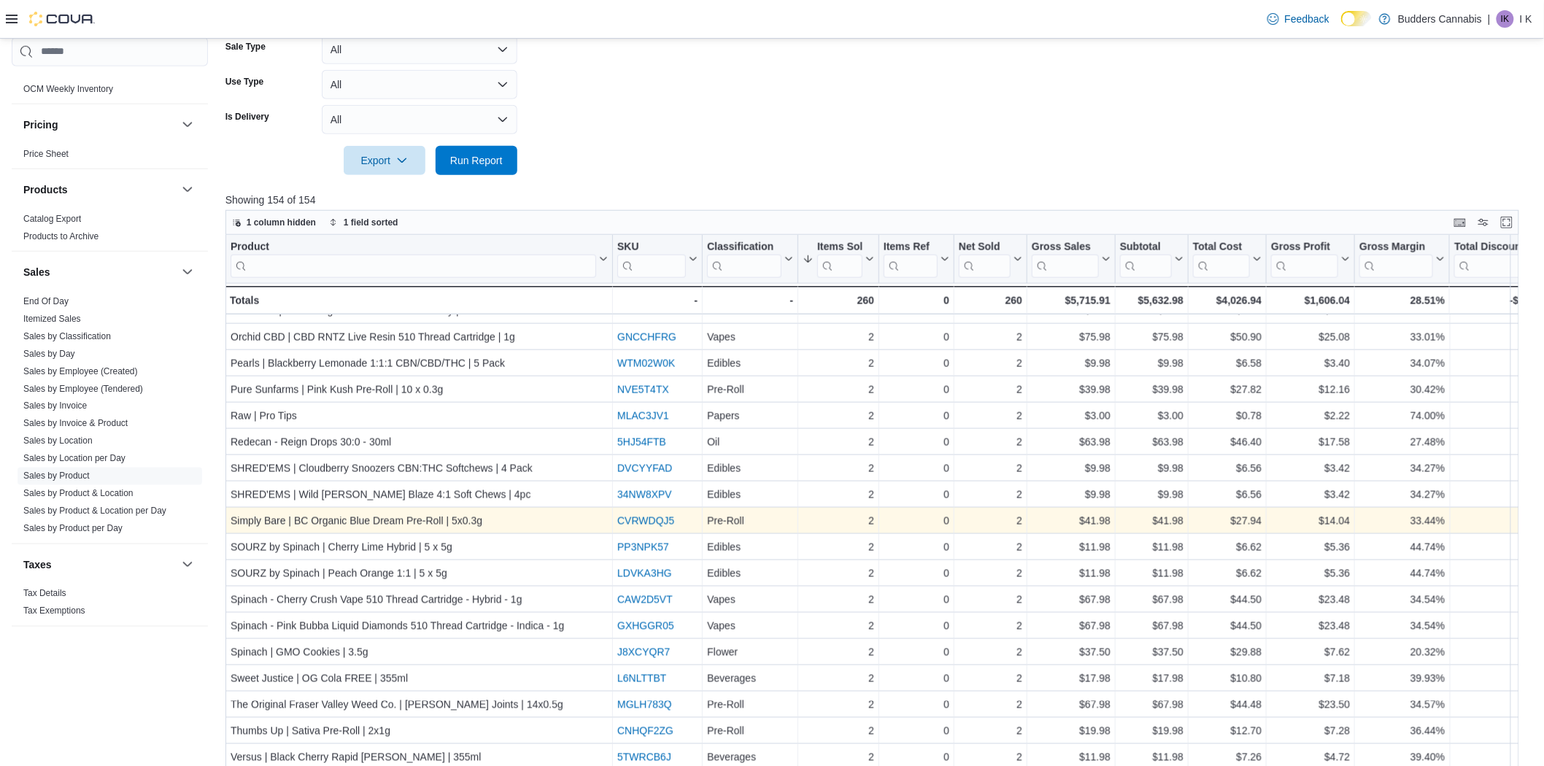
scroll to position [472, 0]
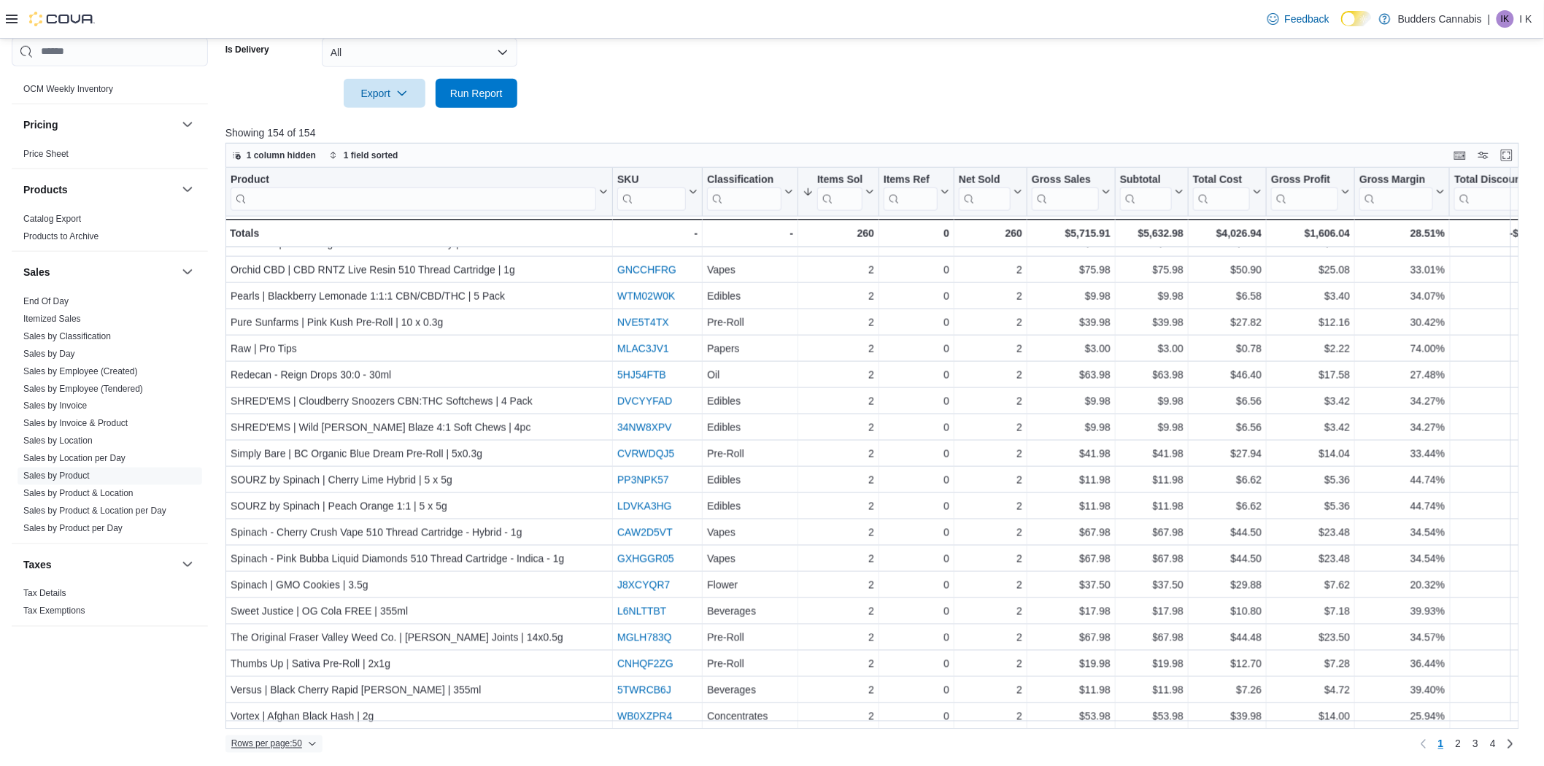
click at [301, 747] on span "Rows per page : 50" at bounding box center [266, 744] width 71 height 12
click at [312, 715] on span "100 rows" at bounding box center [292, 715] width 47 height 12
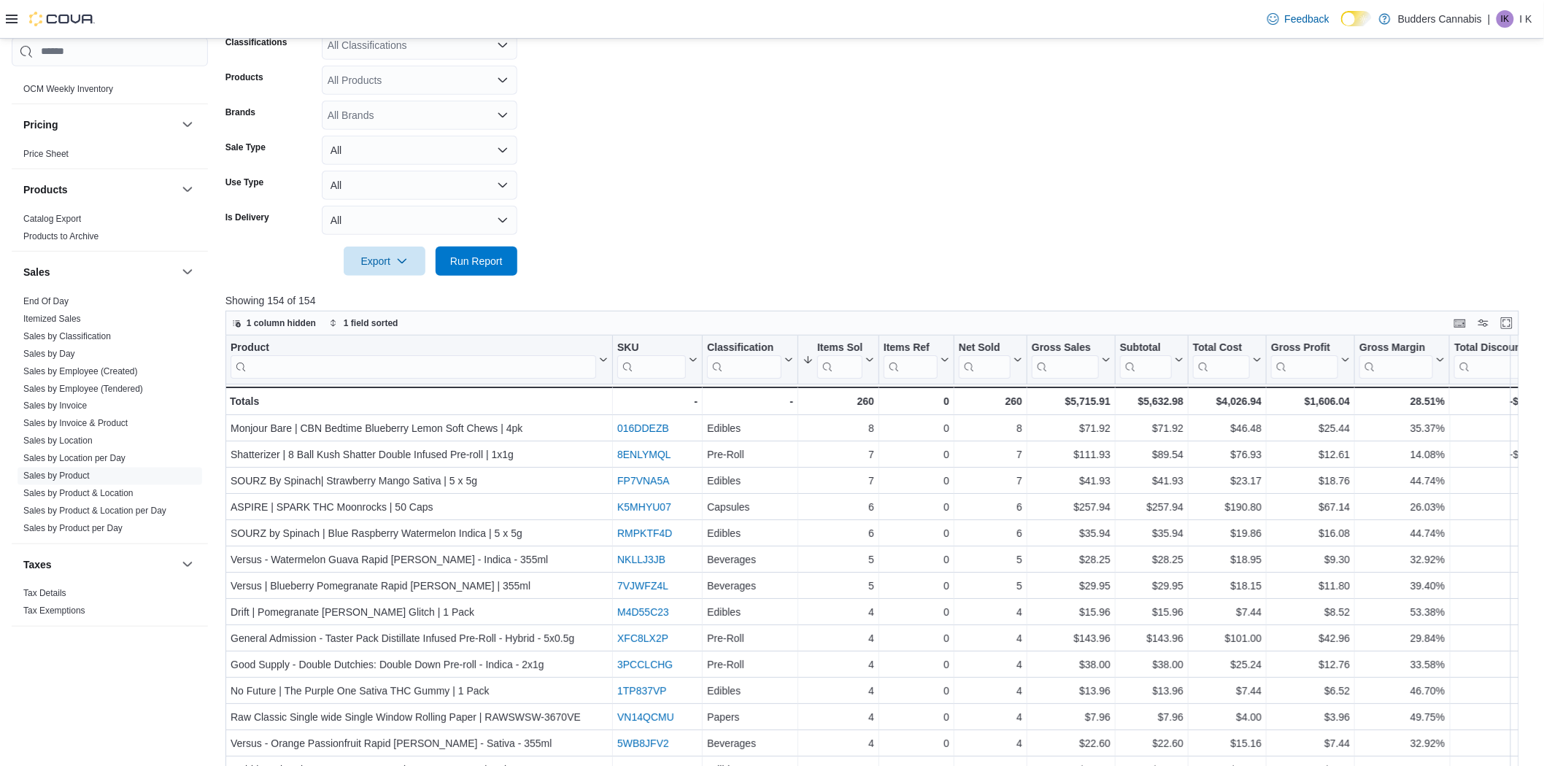
scroll to position [148, 0]
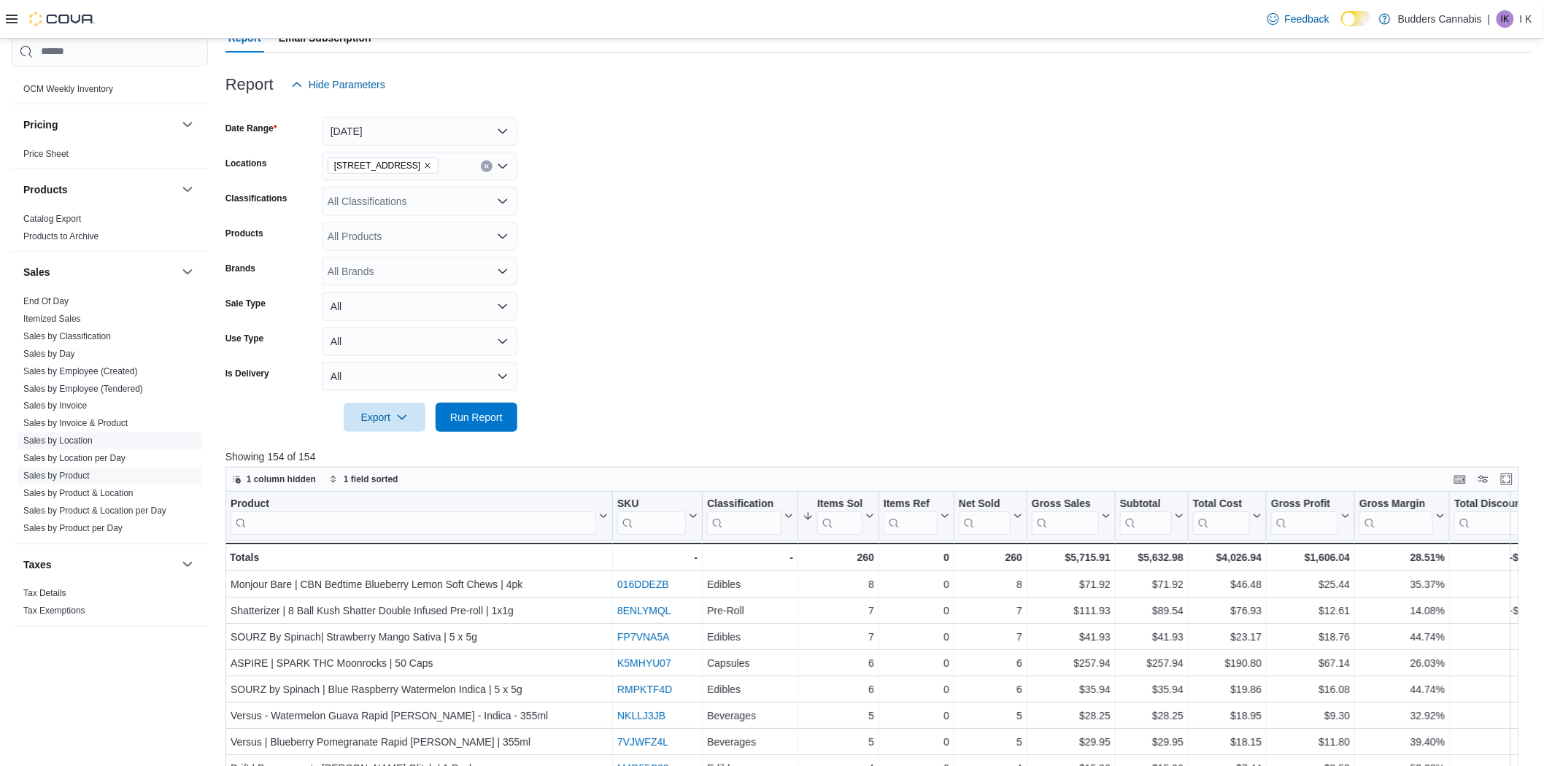
click at [91, 441] on link "Sales by Location" at bounding box center [57, 441] width 69 height 10
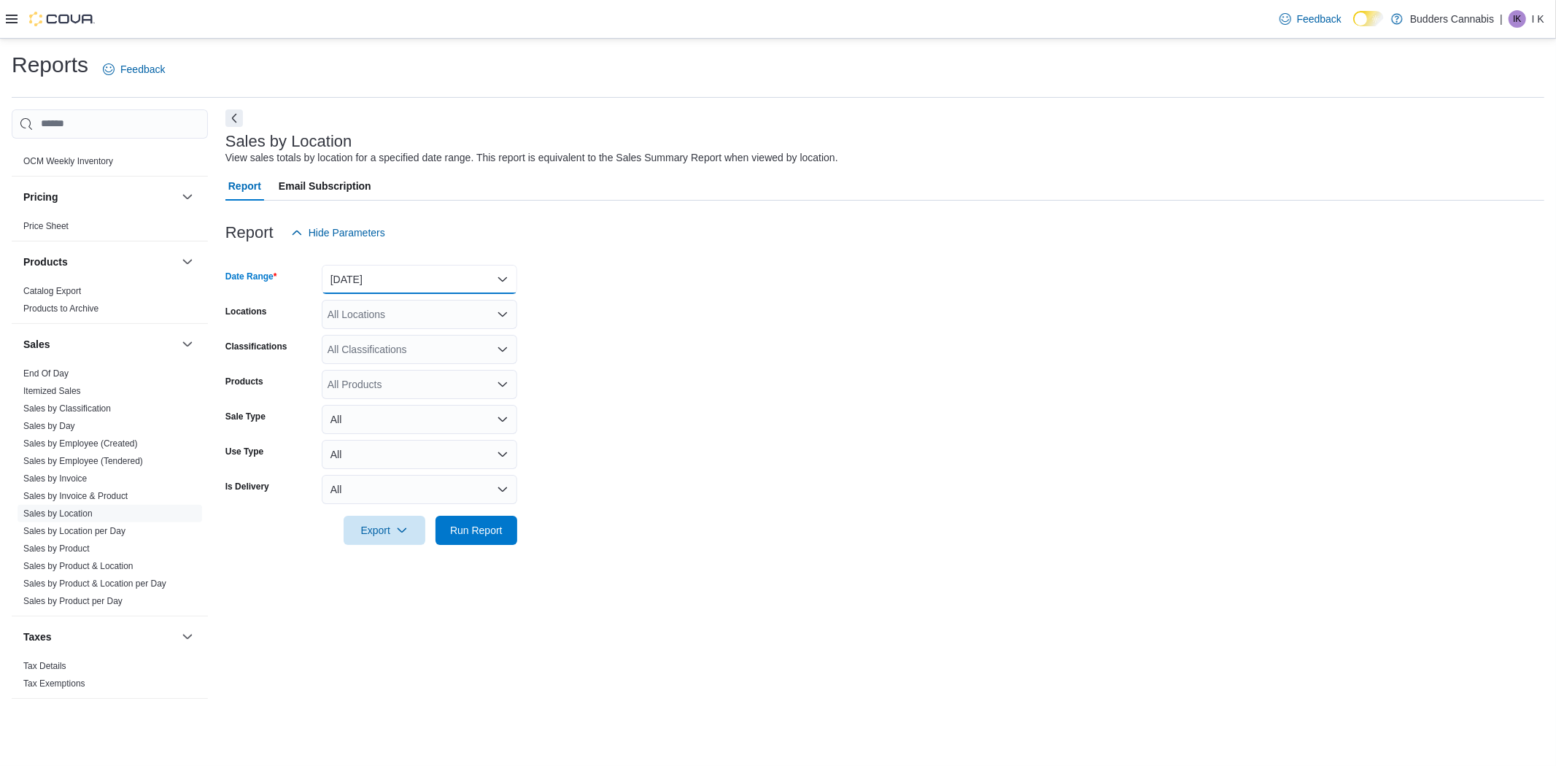
click at [384, 269] on button "[DATE]" at bounding box center [420, 279] width 196 height 29
click at [365, 337] on span "[DATE]" at bounding box center [428, 337] width 166 height 18
click at [495, 516] on span "Run Report" at bounding box center [476, 529] width 64 height 29
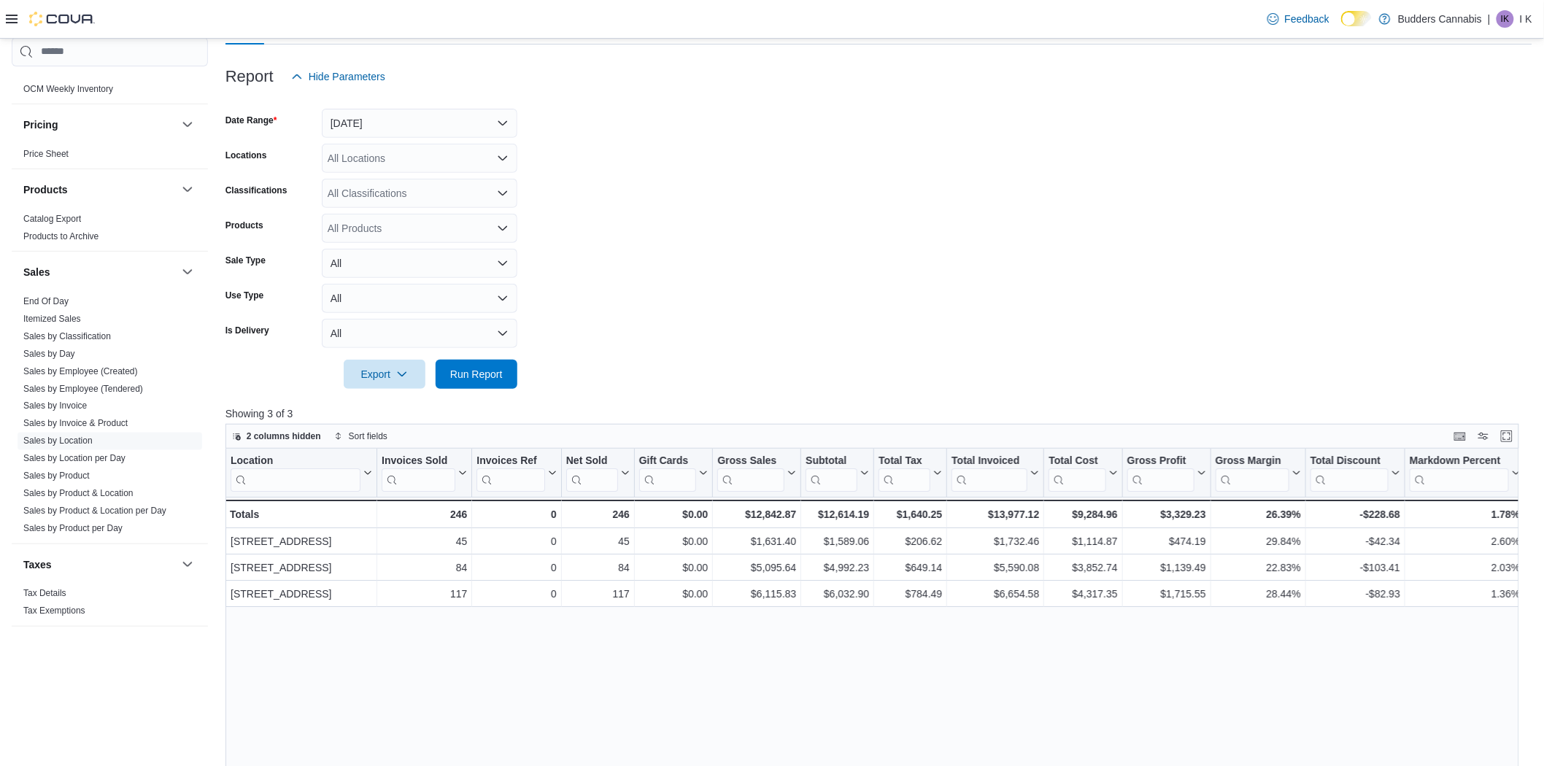
scroll to position [162, 0]
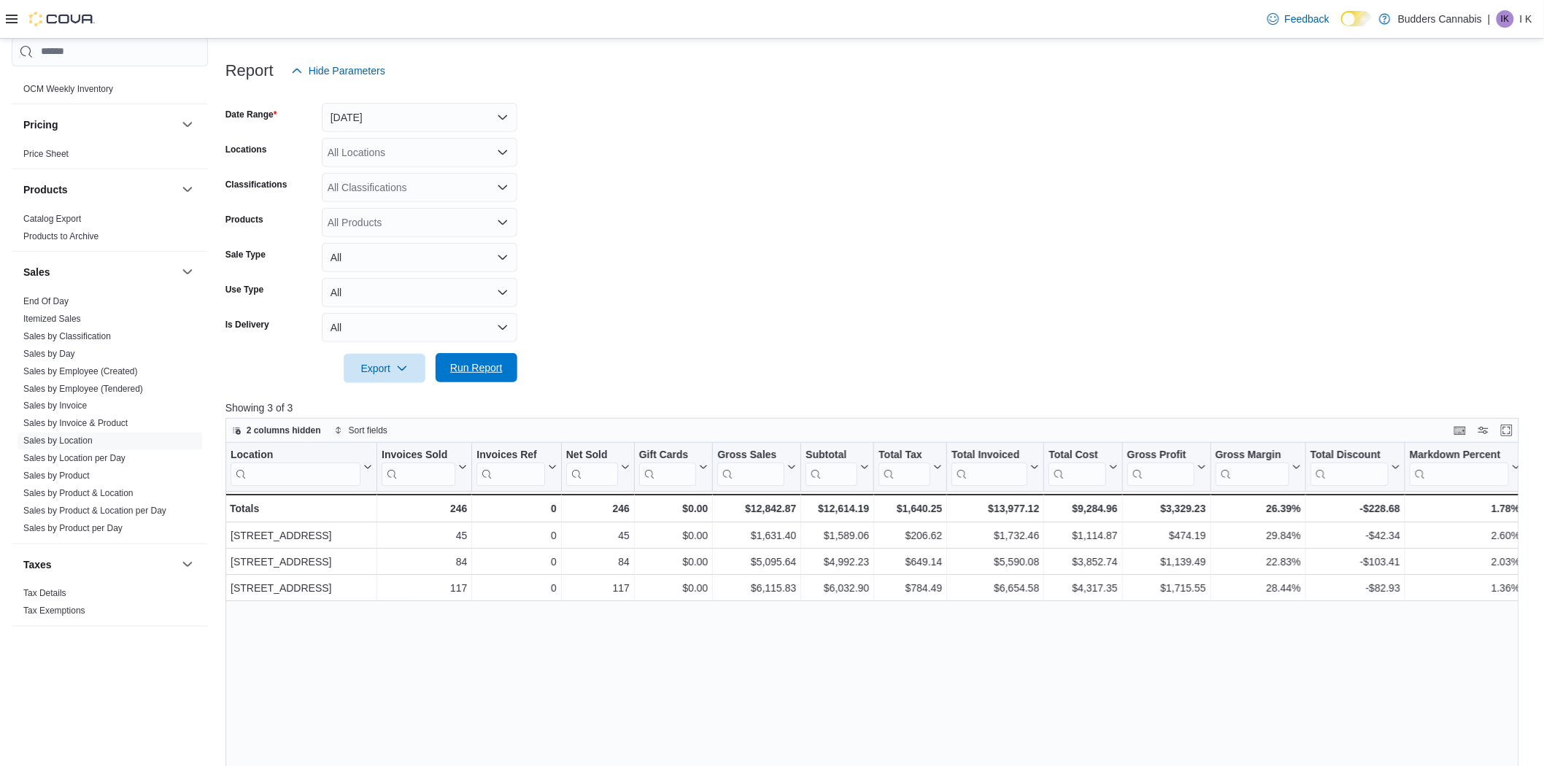
click at [501, 368] on span "Run Report" at bounding box center [476, 367] width 53 height 15
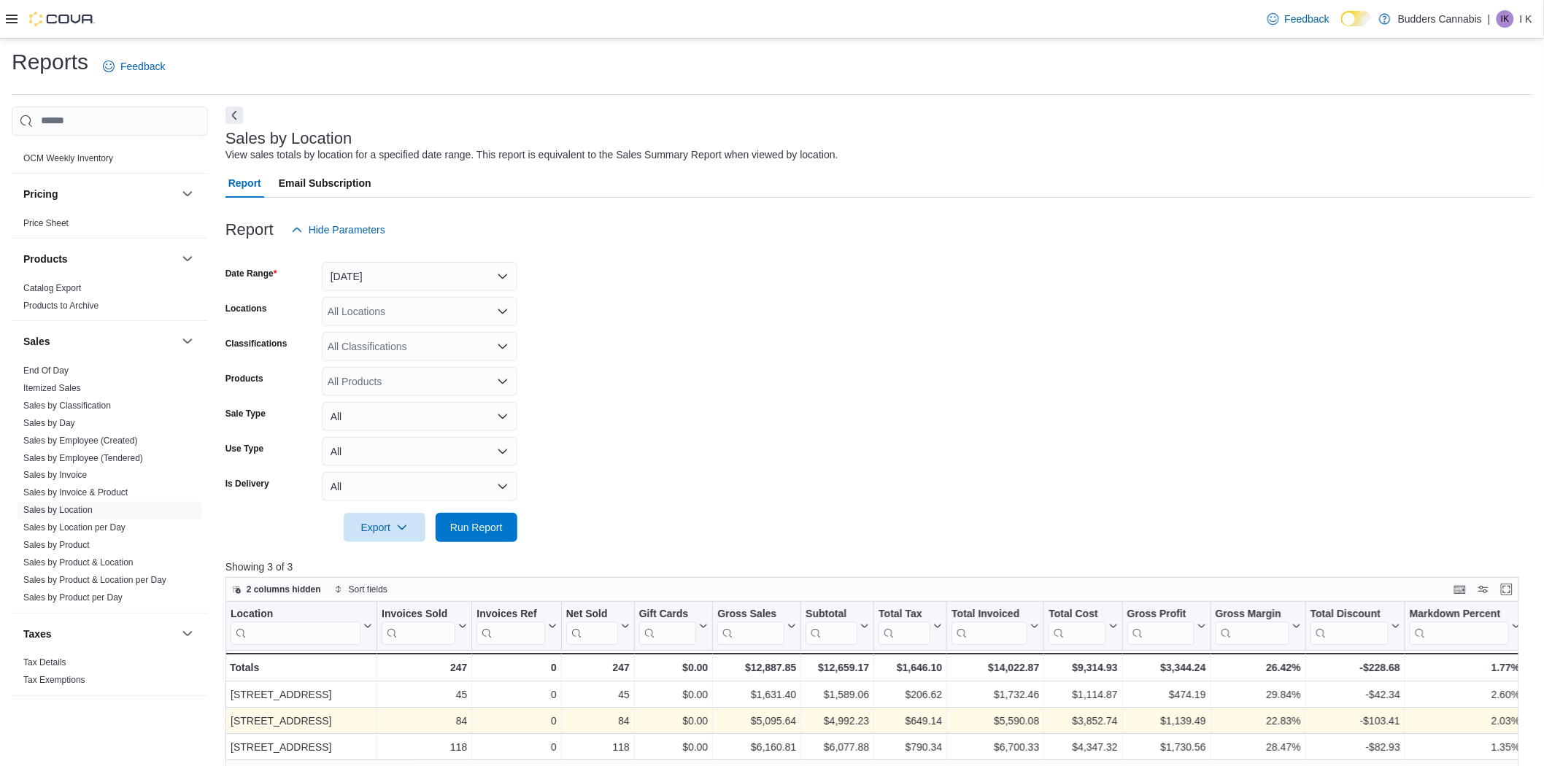
scroll to position [0, 0]
